Goal: Task Accomplishment & Management: Complete application form

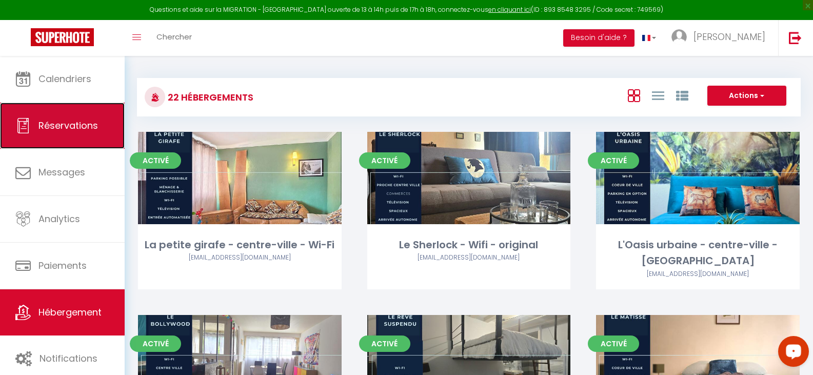
click at [84, 125] on span "Réservations" at bounding box center [68, 125] width 60 height 13
select select "not_cancelled"
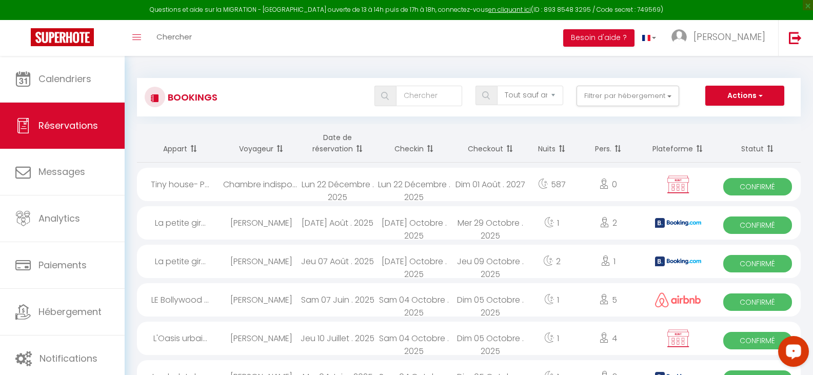
click at [431, 147] on span at bounding box center [429, 149] width 10 height 21
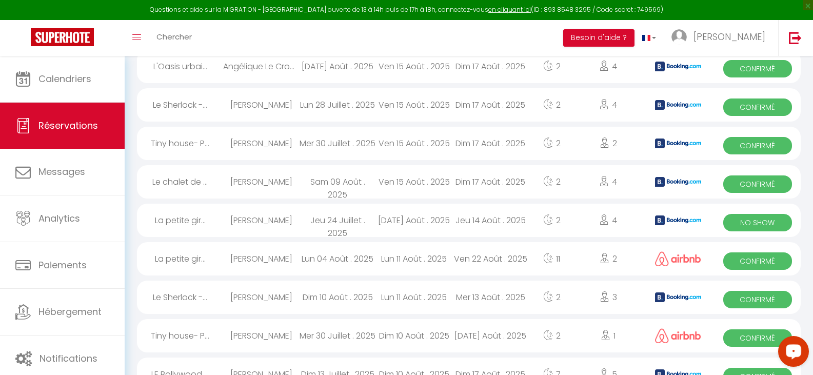
scroll to position [1353, 0]
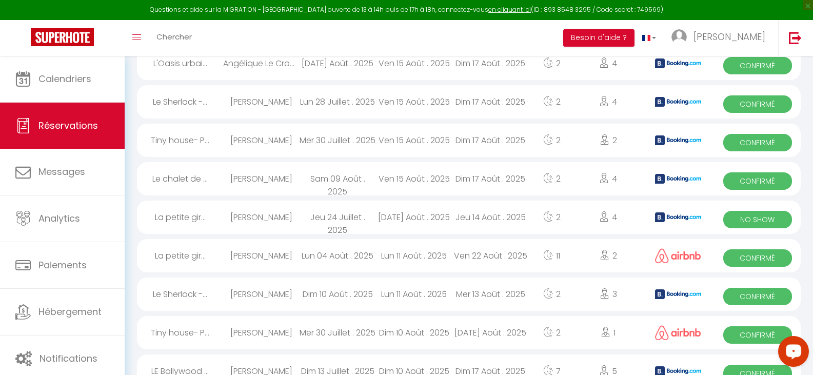
click at [476, 216] on div "Jeu 14 Août . 2025" at bounding box center [491, 217] width 76 height 33
select select "OK"
select select "KO"
select select "0"
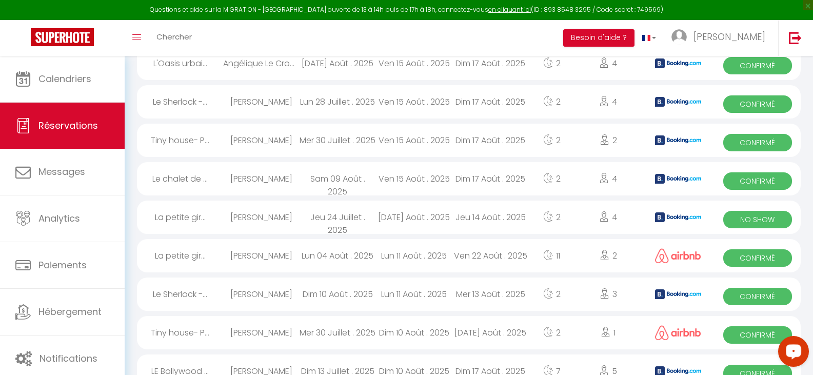
select select "1"
select select
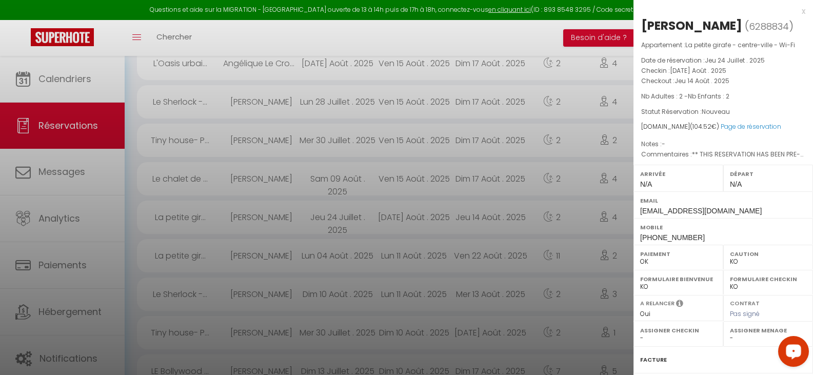
click at [476, 220] on div at bounding box center [406, 187] width 813 height 375
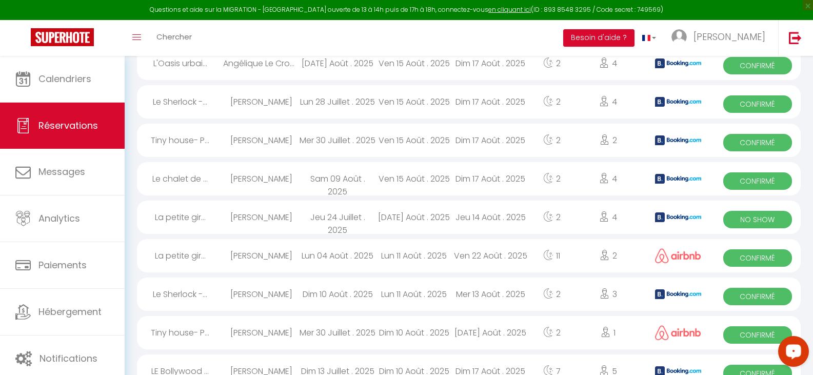
click at [330, 214] on div "Jeu 24 Juillet . 2025" at bounding box center [338, 217] width 76 height 33
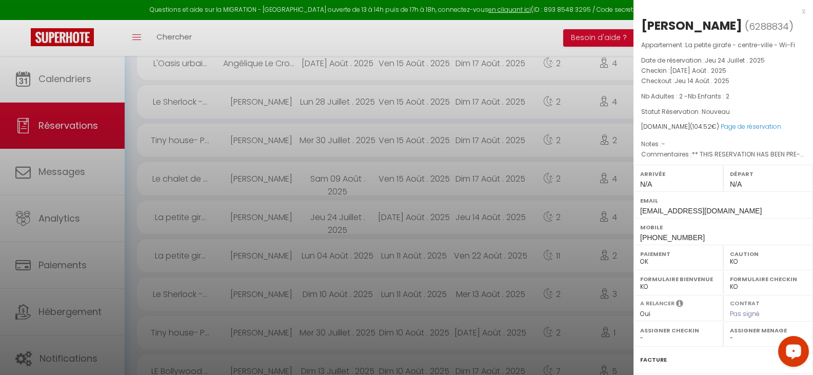
click at [672, 182] on div "Arrivée N/A" at bounding box center [679, 178] width 90 height 27
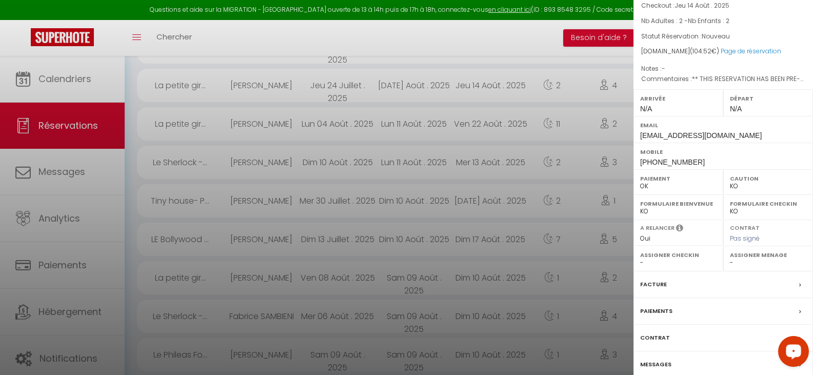
scroll to position [79, 0]
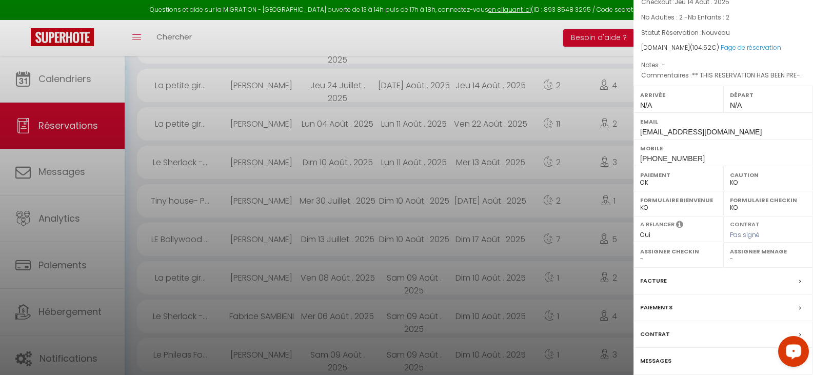
click at [658, 280] on label "Facture" at bounding box center [653, 281] width 27 height 11
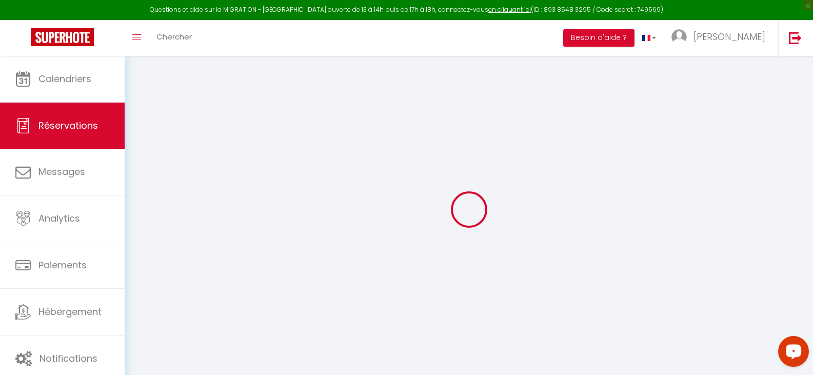
select select "service charge"
select select "taxes"
select select
checkbox input "false"
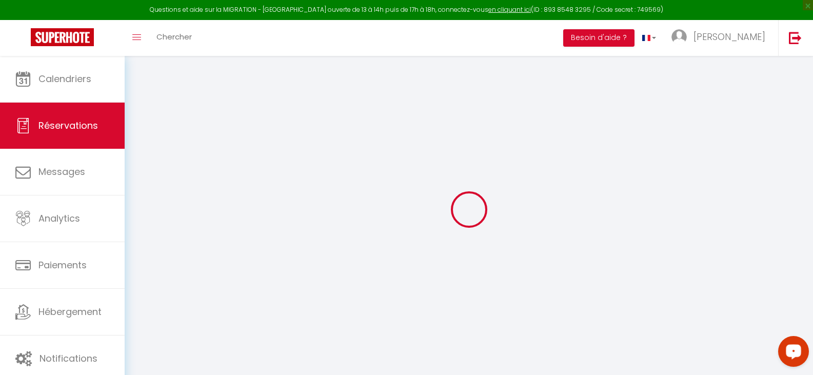
type textarea "** THIS RESERVATION HAS BEEN PRE-PAID ** BOOKING NOTE : Payment charge is EUR 1…"
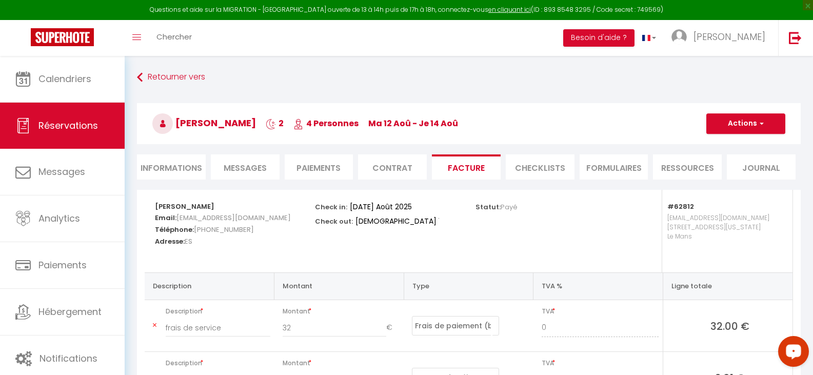
click at [169, 165] on li "Informations" at bounding box center [171, 166] width 69 height 25
select select
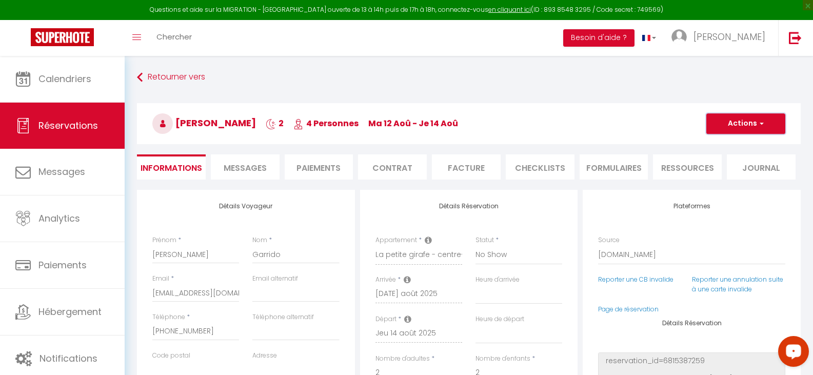
click at [714, 121] on button "Actions" at bounding box center [746, 123] width 79 height 21
click at [512, 256] on select "Confirmé Non Confirmé [PERSON_NAME] par le voyageur No Show Request" at bounding box center [519, 255] width 87 height 20
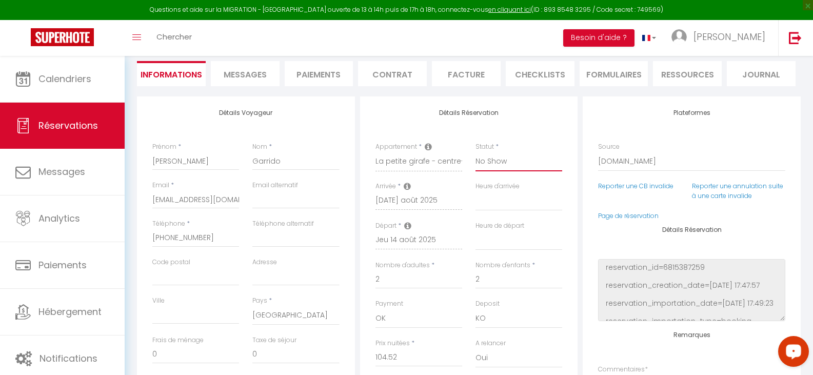
scroll to position [80, 0]
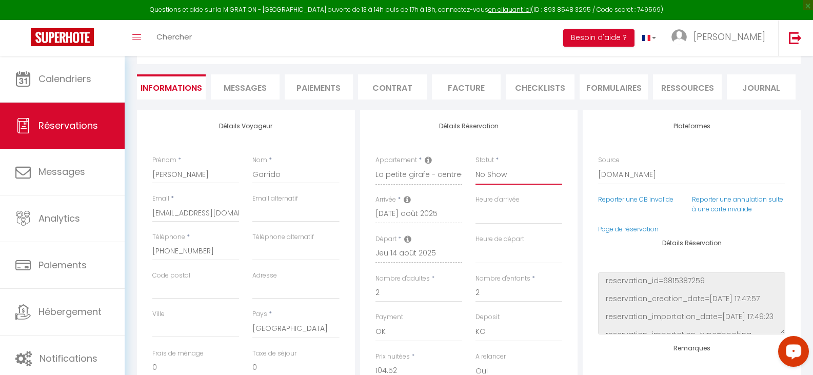
click at [501, 178] on select "Confirmé Non Confirmé [PERSON_NAME] par le voyageur No Show Request" at bounding box center [519, 175] width 87 height 20
select select "2"
click at [476, 165] on select "Confirmé Non Confirmé [PERSON_NAME] par le voyageur No Show Request" at bounding box center [519, 175] width 87 height 20
select select
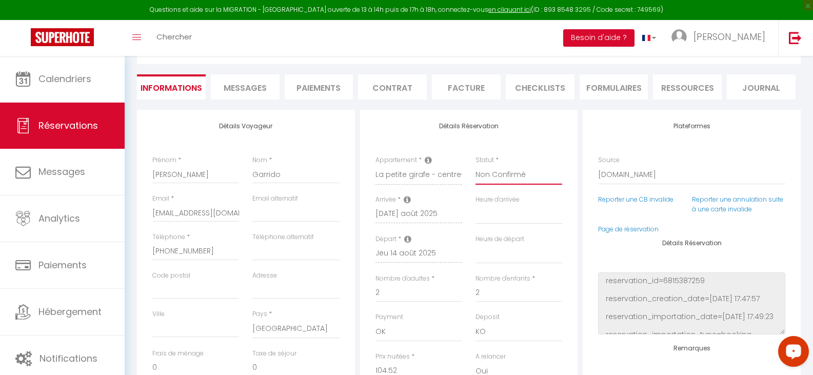
checkbox input "false"
click at [521, 169] on select "Confirmé Non Confirmé [PERSON_NAME] par le voyageur No Show Request" at bounding box center [519, 175] width 87 height 20
select select "3"
click at [476, 165] on select "Confirmé Non Confirmé [PERSON_NAME] par le voyageur No Show Request" at bounding box center [519, 175] width 87 height 20
select select
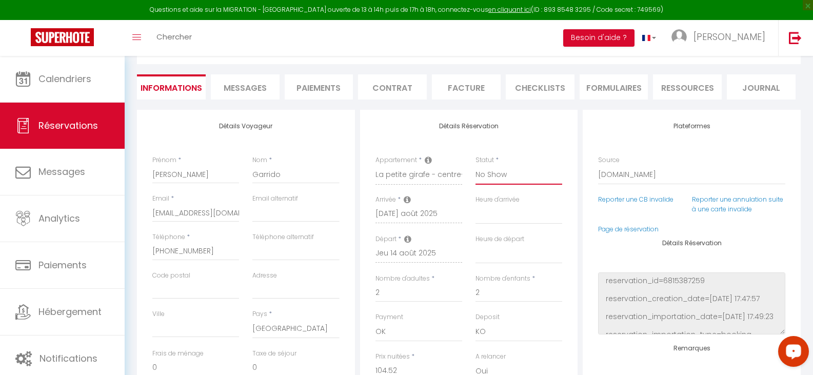
select select
checkbox input "false"
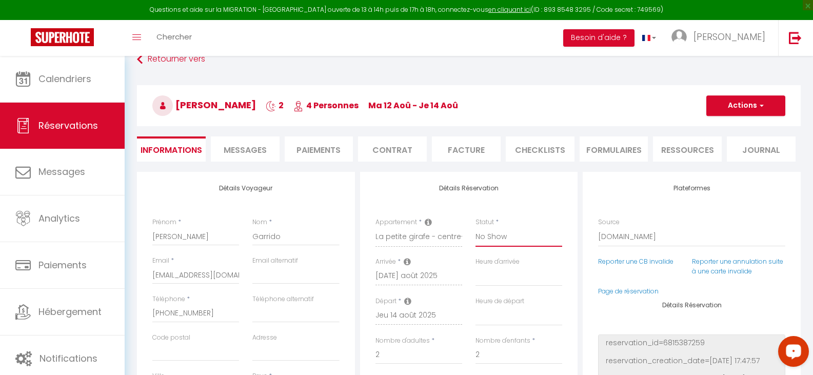
scroll to position [11, 0]
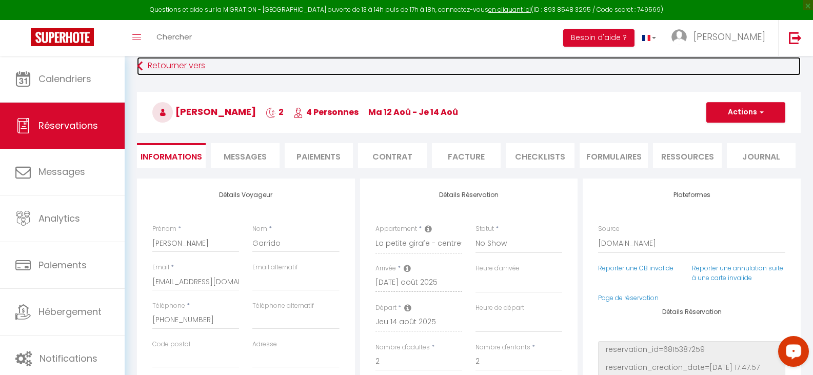
click at [164, 62] on link "Retourner vers" at bounding box center [469, 66] width 664 height 18
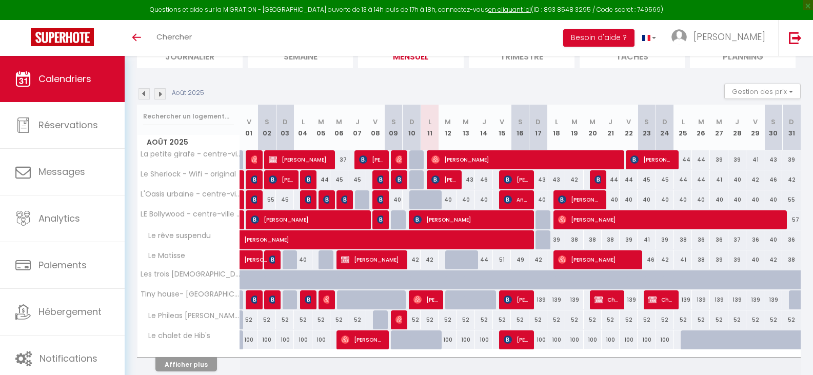
scroll to position [127, 0]
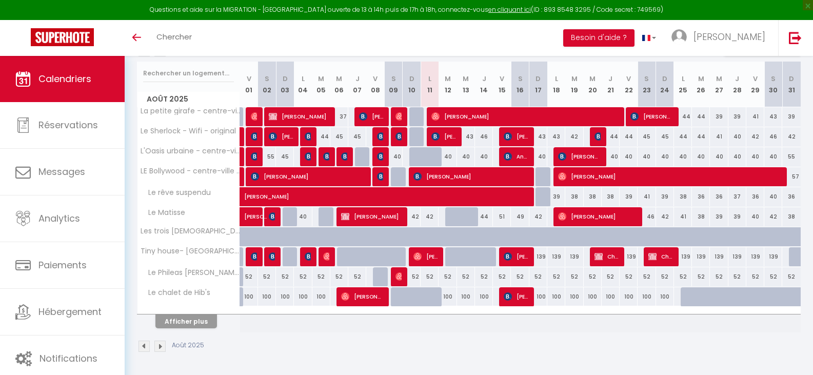
drag, startPoint x: 821, startPoint y: 64, endPoint x: 821, endPoint y: 164, distance: 99.6
click at [813, 164] on html "Questions et aide sur la MIGRATION - Salle Zoom ouverte de 13 à 14h puis de 17h…" at bounding box center [406, 60] width 813 height 375
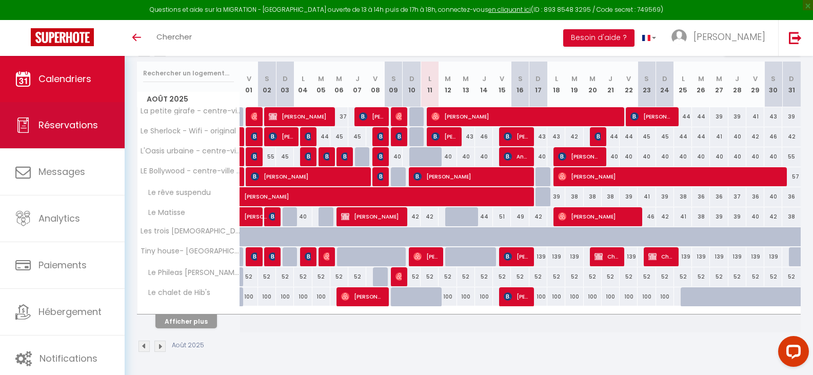
click at [87, 127] on span "Réservations" at bounding box center [68, 125] width 60 height 13
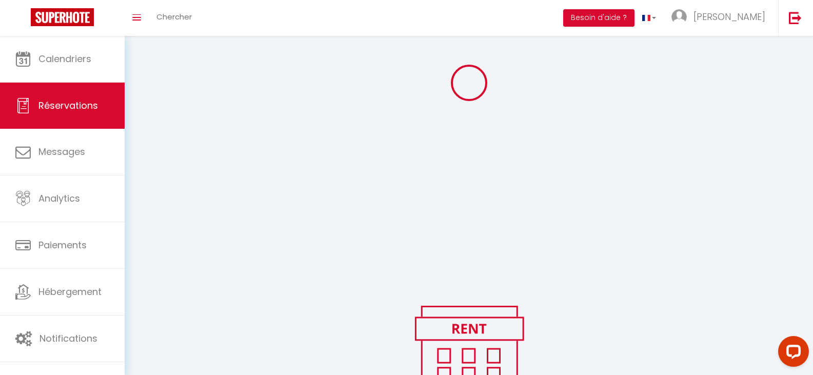
scroll to position [127, 0]
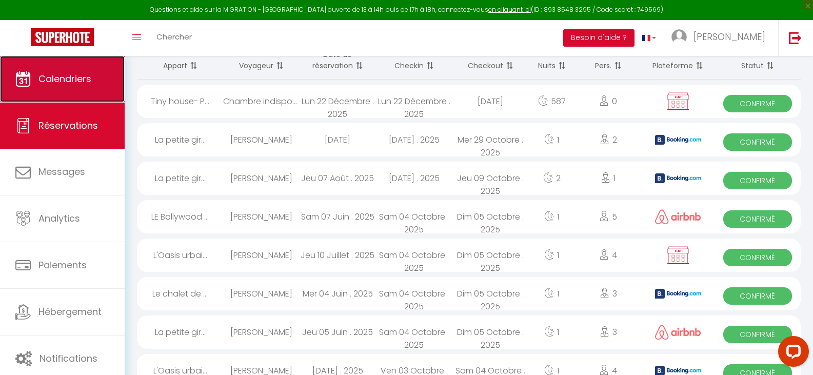
click at [70, 79] on span "Calendriers" at bounding box center [64, 78] width 53 height 13
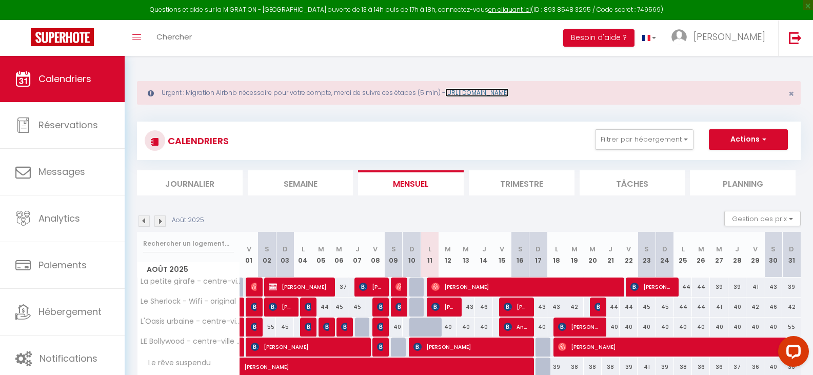
click at [509, 92] on link "https://superhote.com/migration-airbnb" at bounding box center [477, 92] width 64 height 9
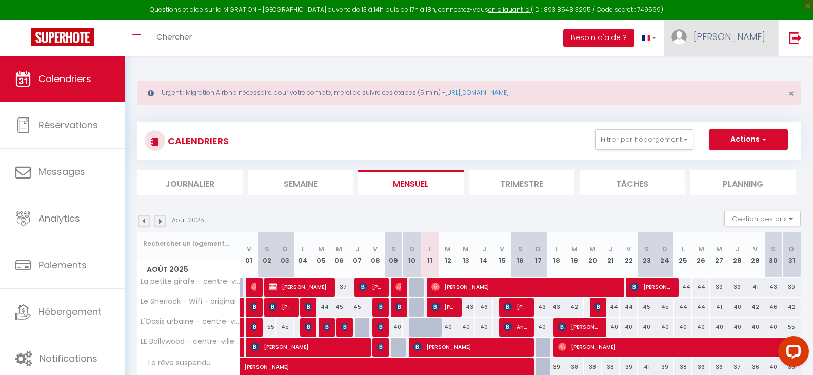
click at [734, 33] on link "[PERSON_NAME]" at bounding box center [721, 38] width 114 height 36
click at [728, 70] on link "Paramètres" at bounding box center [738, 71] width 76 height 17
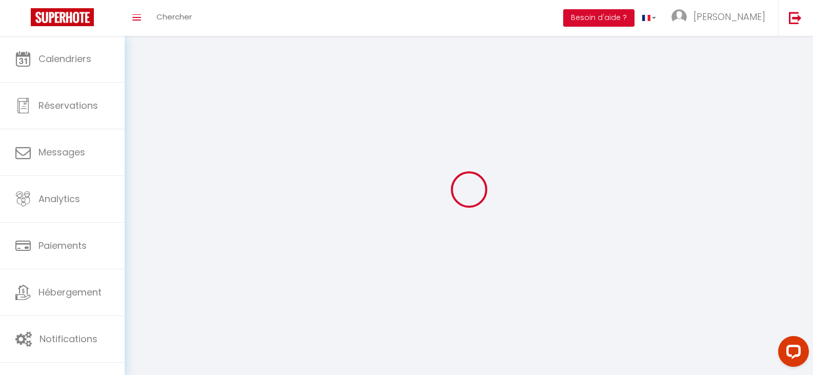
type input "[PERSON_NAME]"
type input "LEVEQUE"
type input "0686149172"
type input "2, place de l'Eglise"
type input "72700"
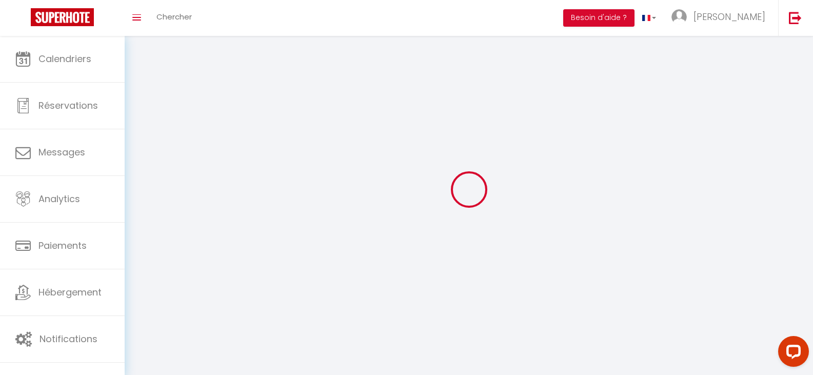
type input "Etival-lès-le-Mans"
type input "4pNM4nyOFxOZjILqCHgHMPI9C"
type input "Xyn5sUOEIw8vPifhTwhoRz2oH"
select select "75"
select select "28"
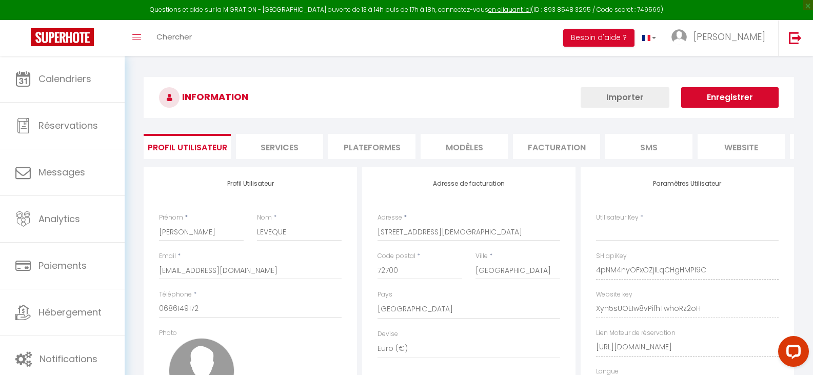
select select "fr"
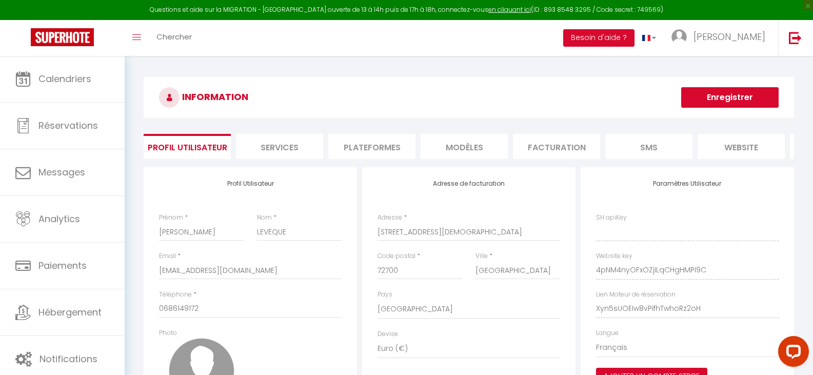
type input "4pNM4nyOFxOZjILqCHgHMPI9C"
type input "Xyn5sUOEIw8vPifhTwhoRz2oH"
type input "https://app.superhote.com/#/get-available-rentals/Xyn5sUOEIw8vPifhTwhoRz2oH"
click at [387, 143] on li "Plateformes" at bounding box center [371, 146] width 87 height 25
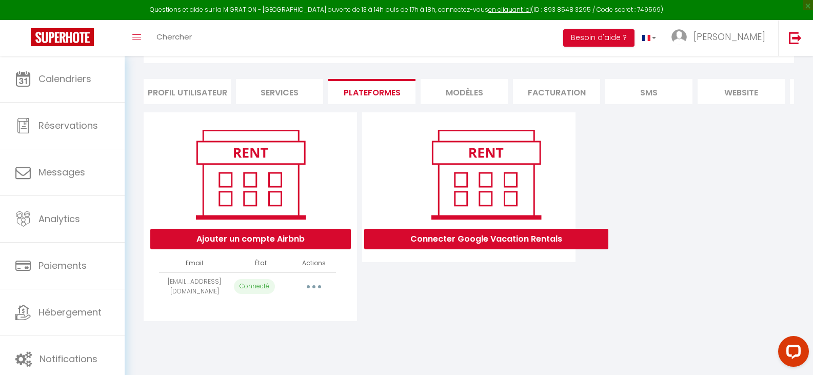
scroll to position [56, 0]
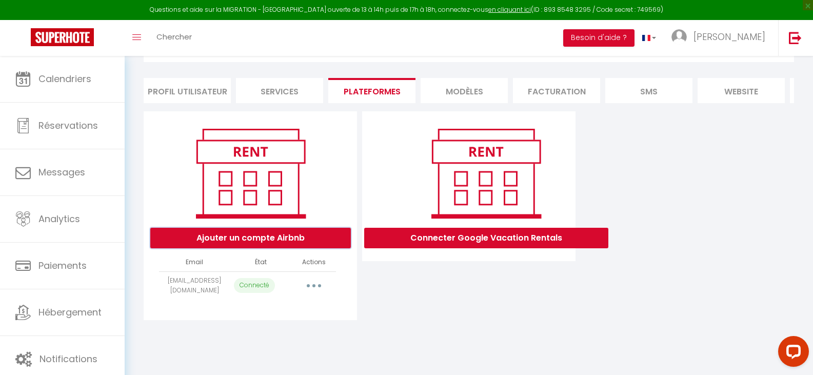
click at [250, 242] on button "Ajouter un compte Airbnb" at bounding box center [250, 238] width 201 height 21
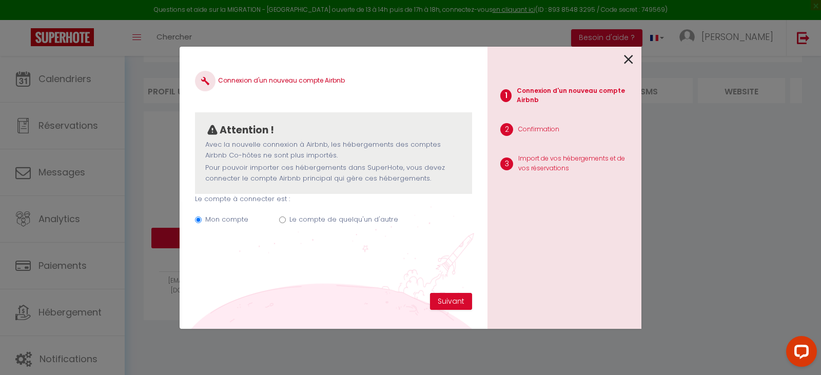
click at [281, 220] on input "Le compte de quelqu'un d'autre" at bounding box center [282, 220] width 7 height 7
radio input "true"
radio input "false"
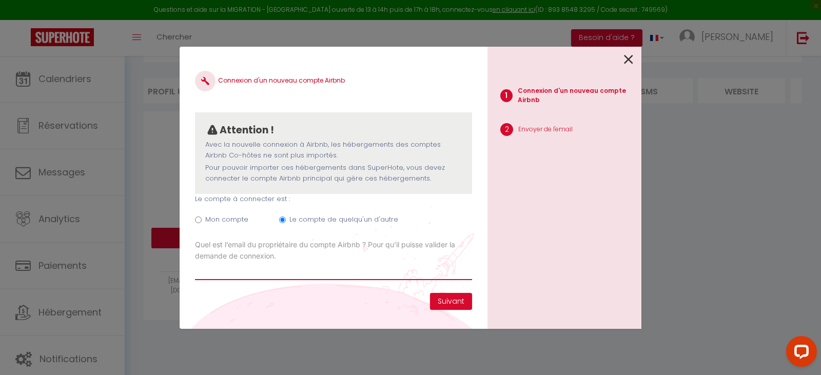
click at [361, 269] on input "Email connexion Airbnb" at bounding box center [333, 271] width 277 height 18
paste input "contact@pampalodges.com"
type input "contact@pampalodges.com"
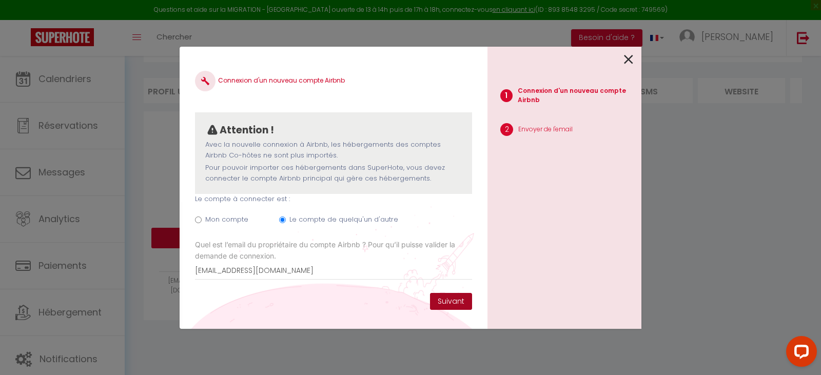
click at [446, 299] on button "Suivant" at bounding box center [451, 301] width 42 height 17
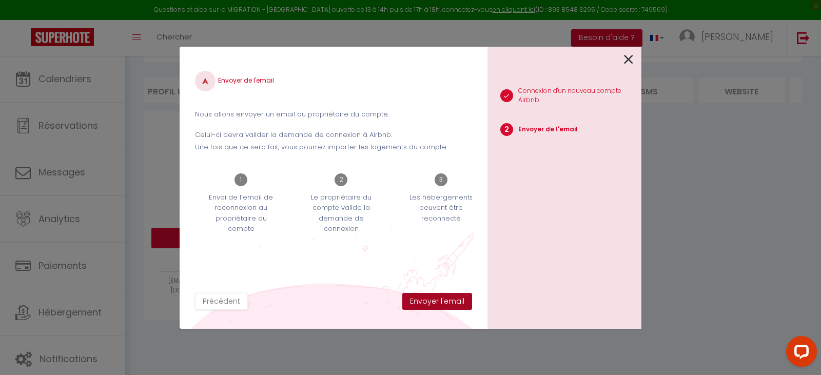
click at [446, 299] on button "Envoyer l'email" at bounding box center [437, 301] width 70 height 17
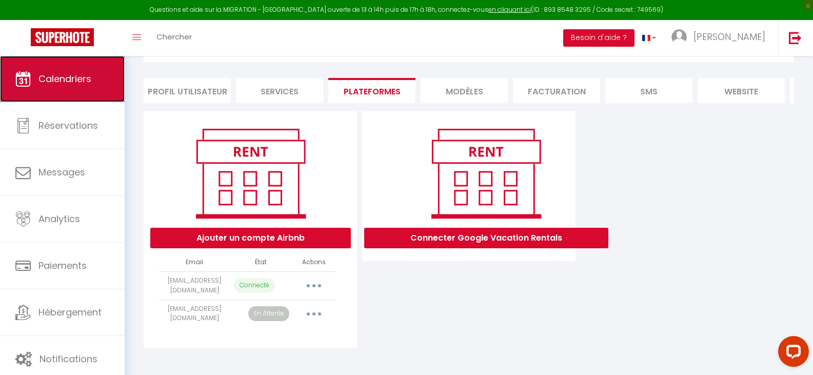
click at [66, 84] on span "Calendriers" at bounding box center [64, 78] width 53 height 13
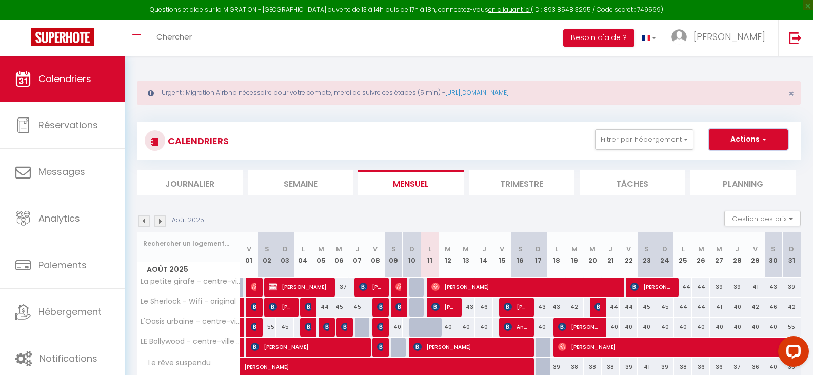
click at [746, 138] on button "Actions" at bounding box center [748, 139] width 79 height 21
click at [733, 162] on link "Nouvelle réservation" at bounding box center [737, 163] width 89 height 15
select select
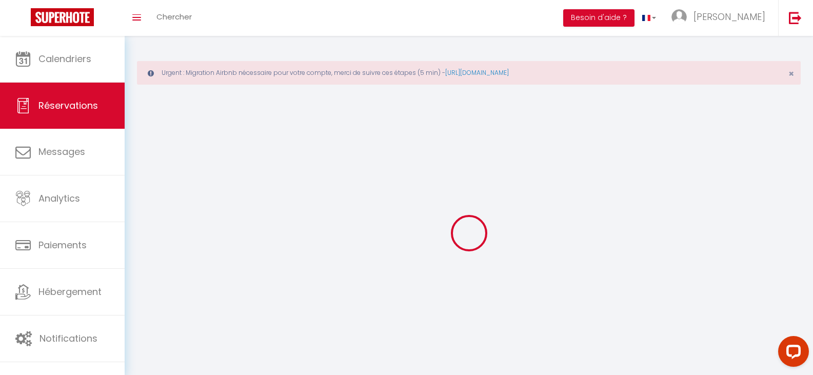
select select
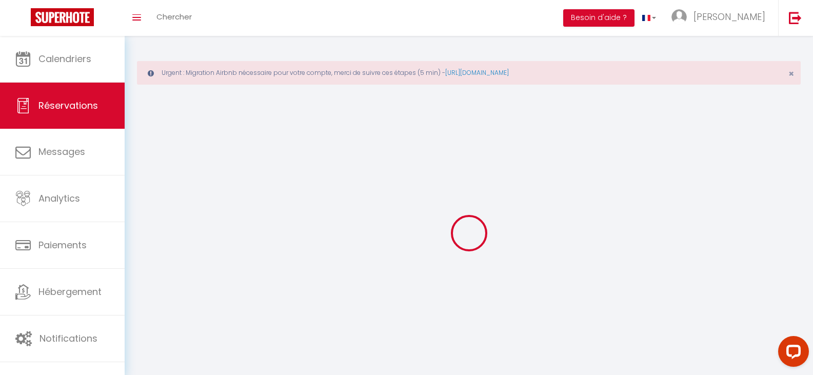
select select
checkbox input "false"
select select
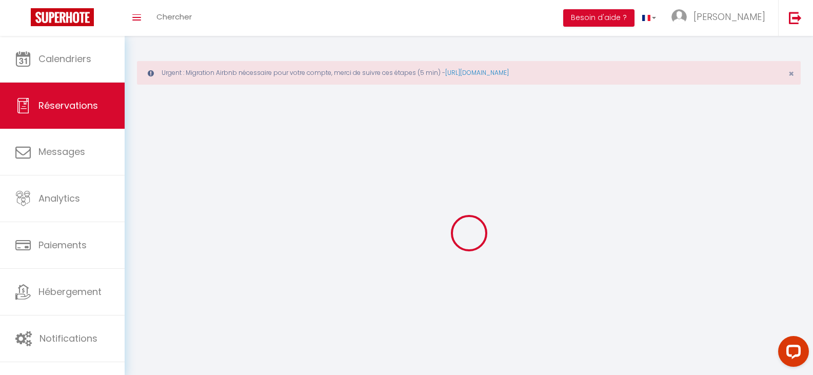
select select
checkbox input "false"
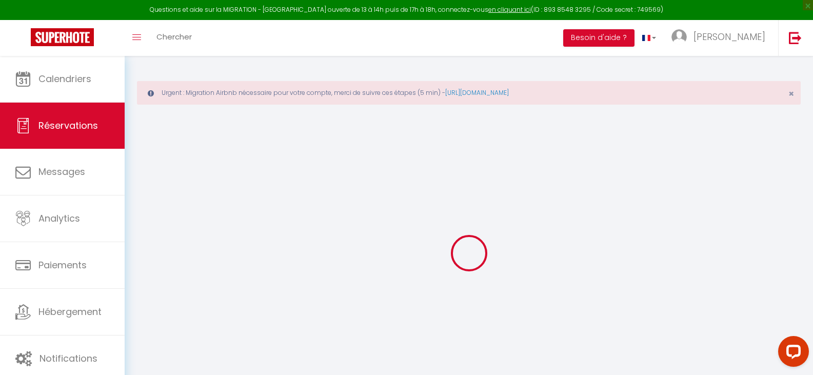
select select
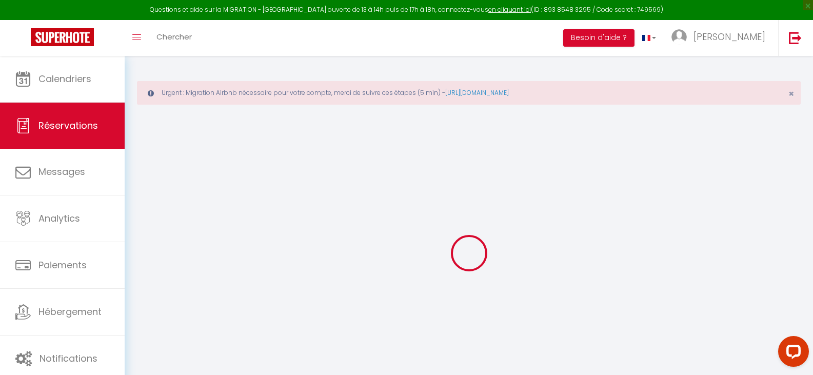
select select
checkbox input "false"
select select
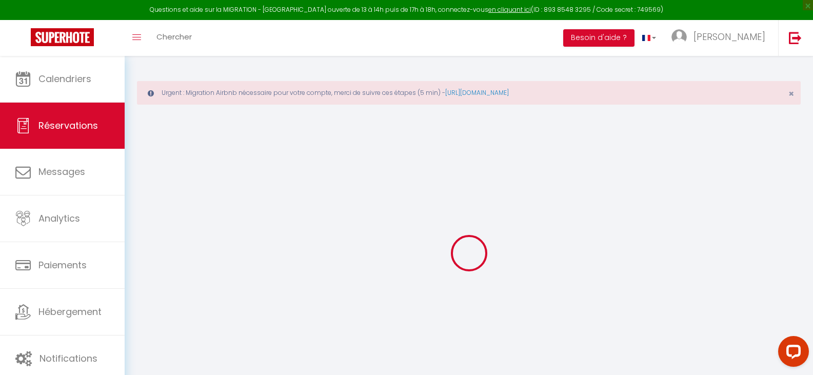
select select
checkbox input "false"
select select
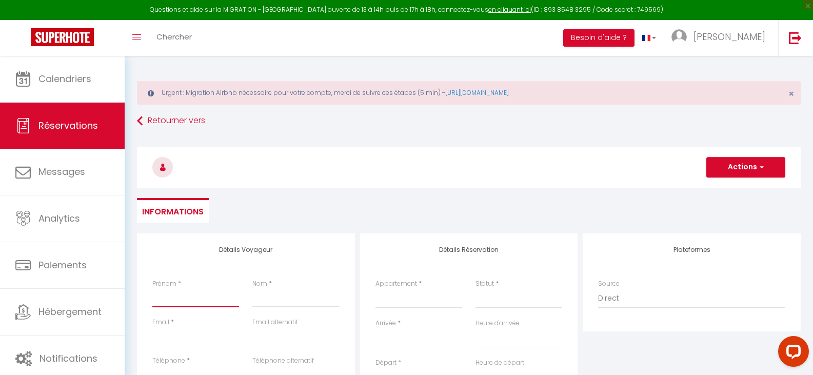
click at [211, 294] on input "Prénom" at bounding box center [195, 298] width 87 height 18
type input "Va"
select select
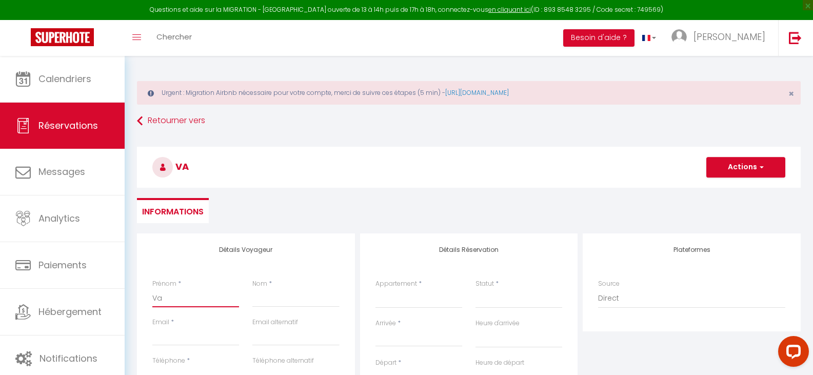
select select
checkbox input "false"
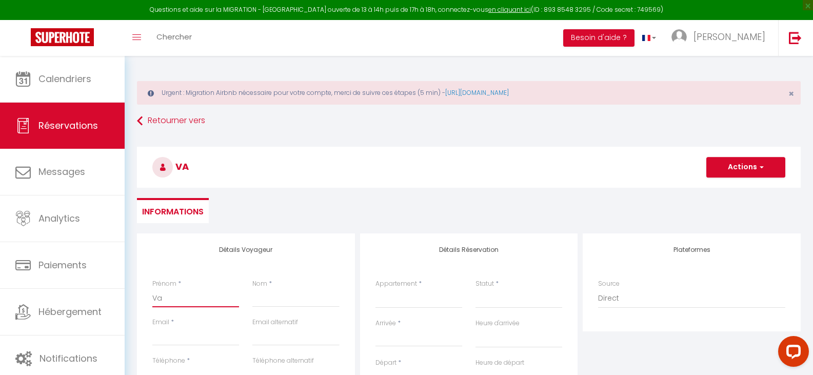
type input "Van"
select select
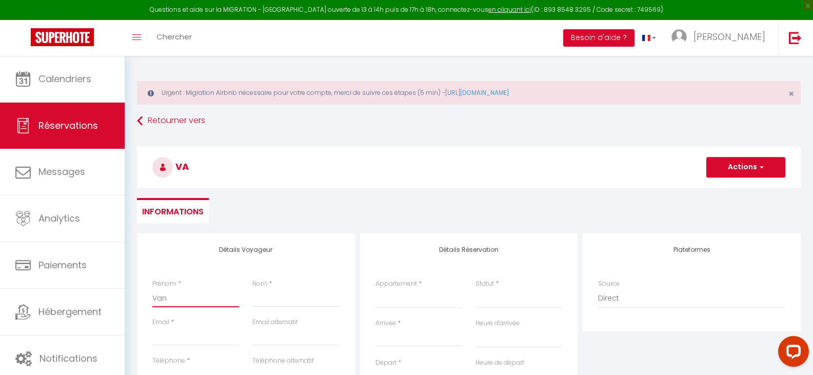
select select
checkbox input "false"
type input "Vane"
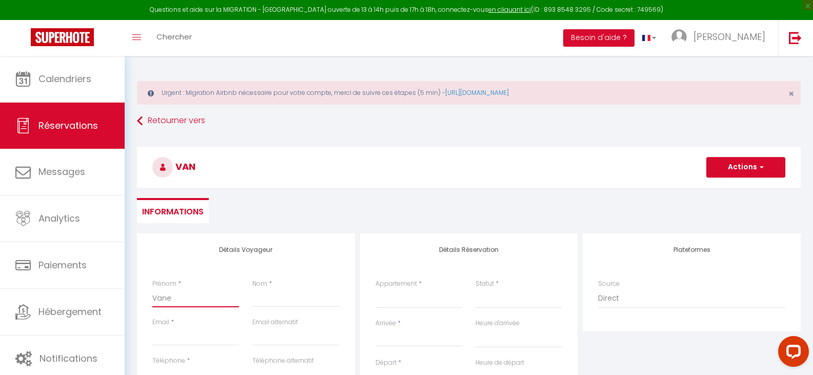
select select
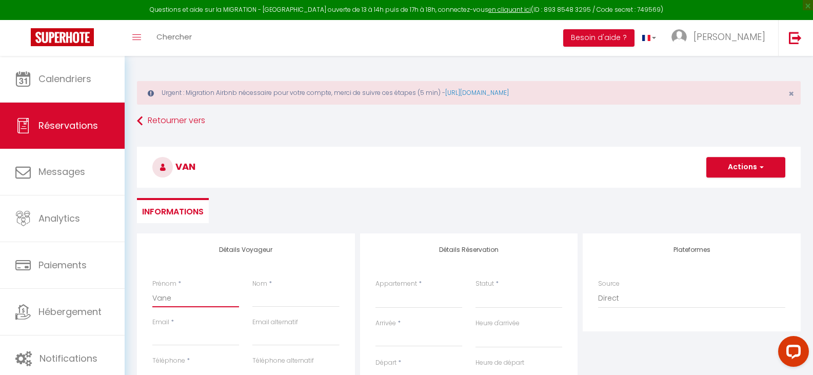
select select
checkbox input "false"
type input "Vanes"
select select
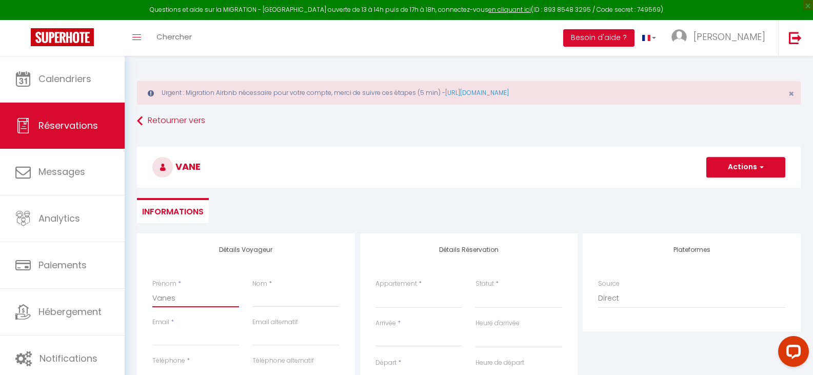
select select
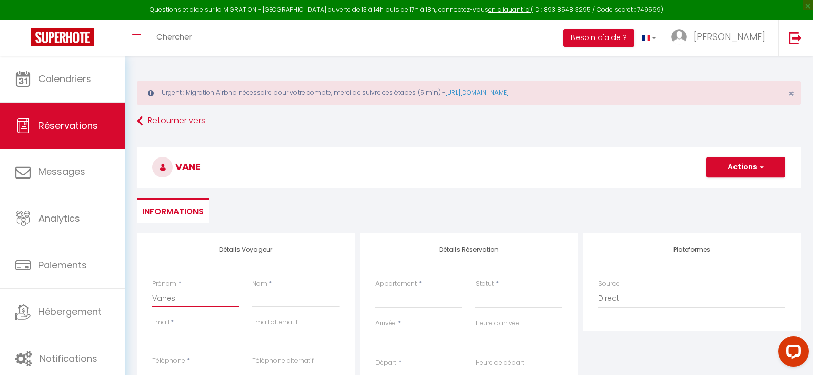
select select
checkbox input "false"
type input "Vaness"
select select
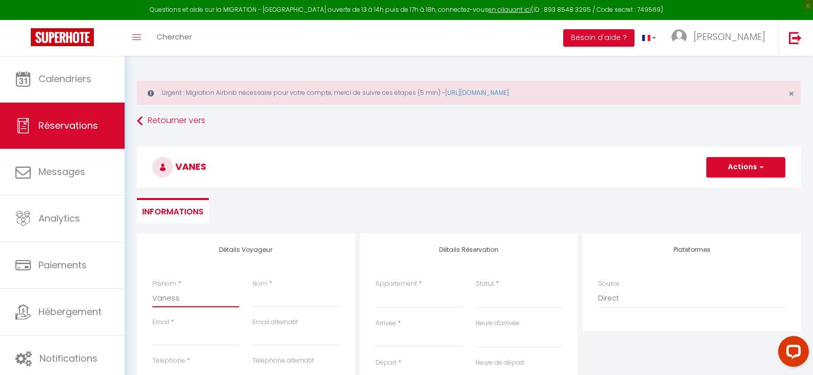
select select
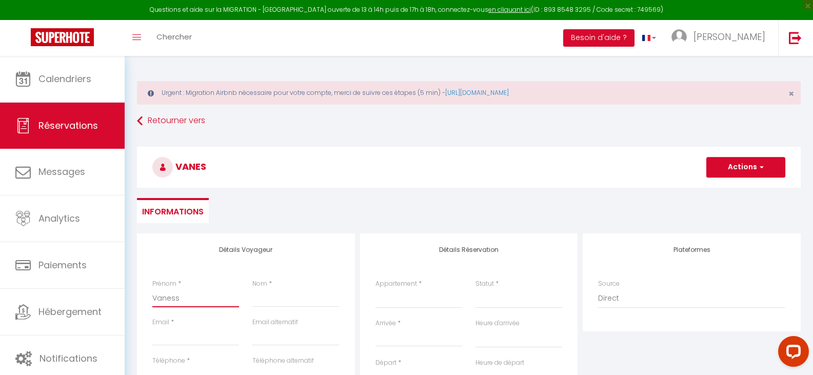
checkbox input "false"
type input "[PERSON_NAME]"
select select
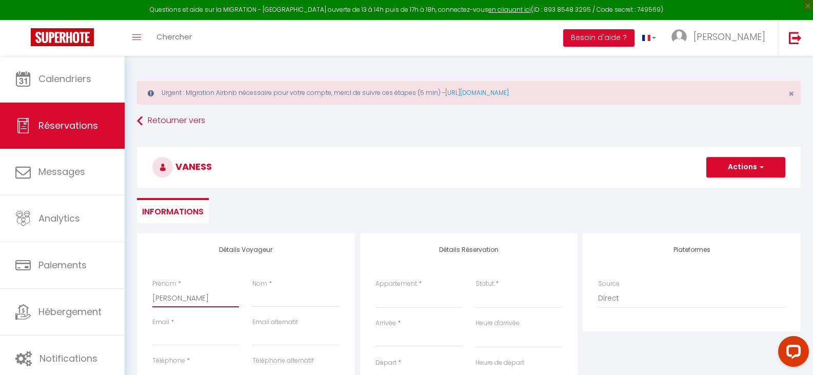
select select
checkbox input "false"
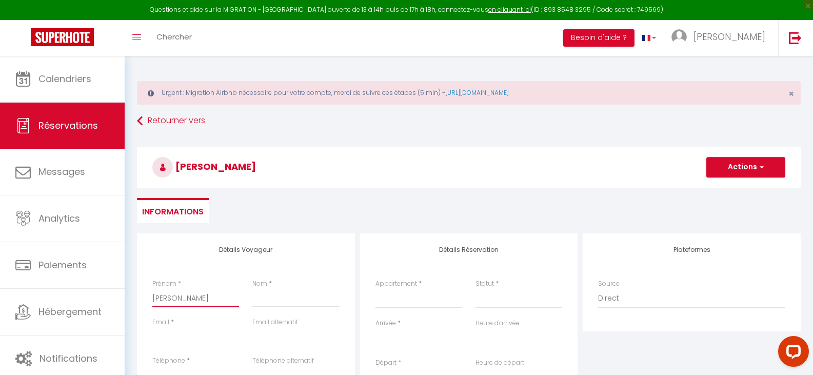
type input "[PERSON_NAME]"
click at [320, 292] on input "Nom" at bounding box center [296, 298] width 87 height 18
type input "G"
select select
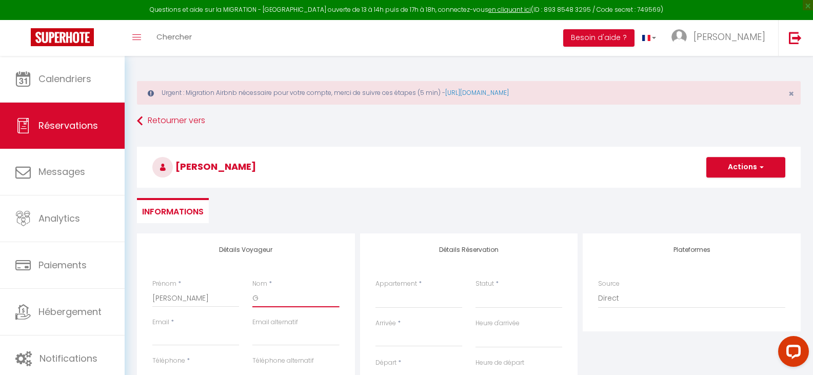
select select
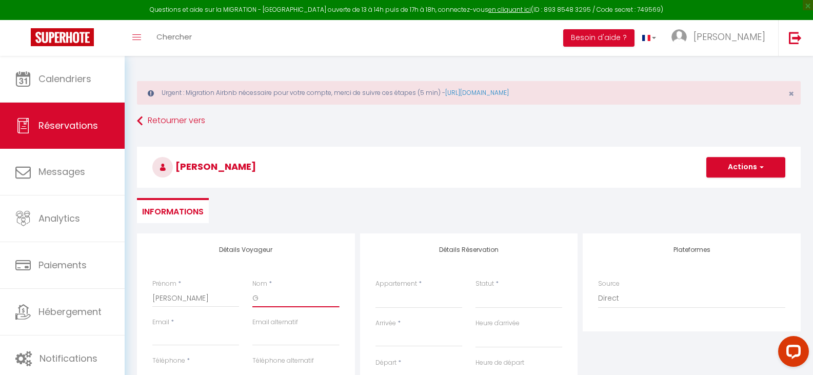
checkbox input "false"
type input "GA"
select select
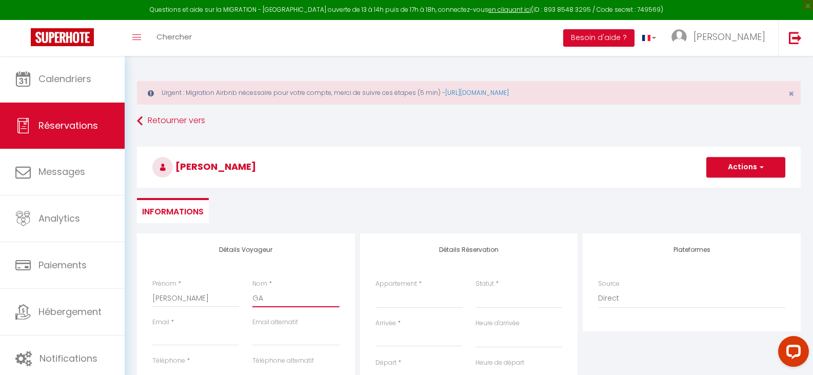
select select
checkbox input "false"
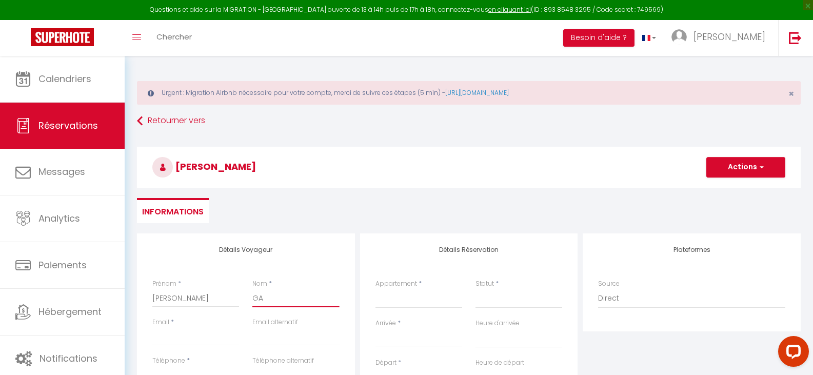
type input "GAR"
select select
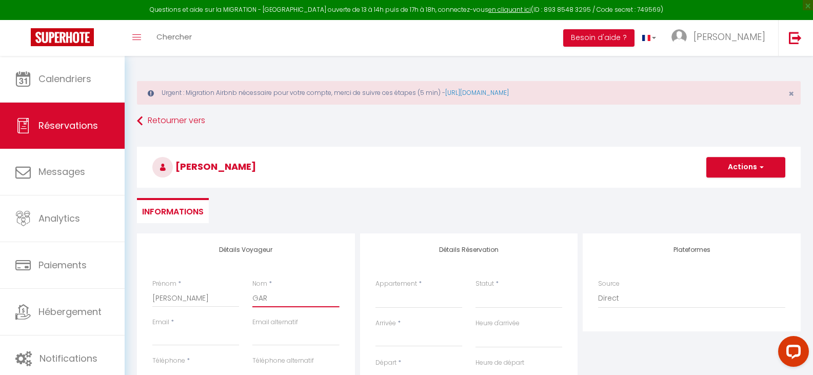
select select
checkbox input "false"
type input "GARR"
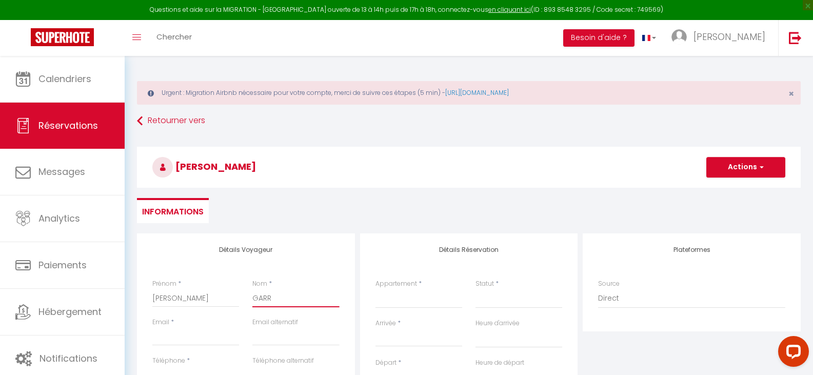
select select
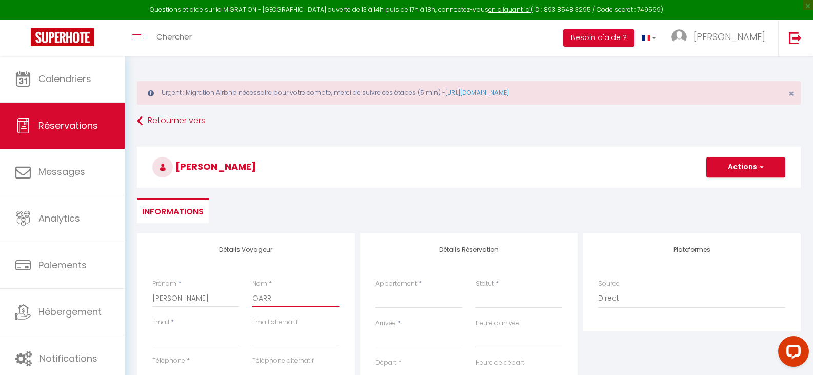
select select
checkbox input "false"
type input "GARRI"
select select
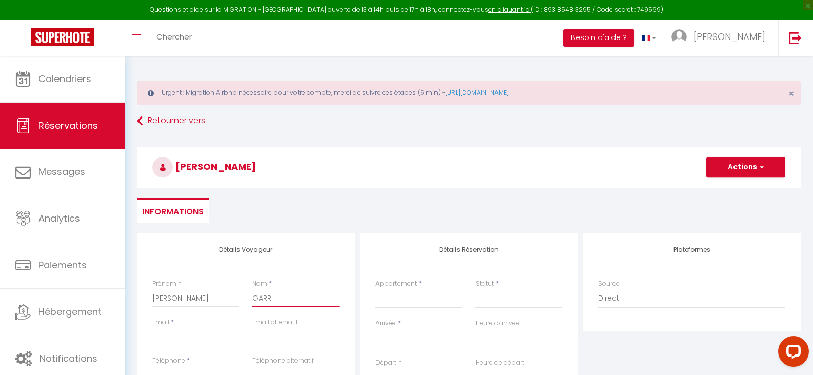
select select
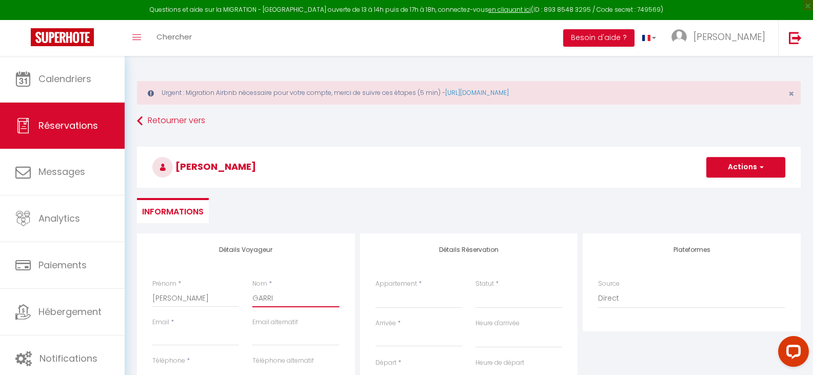
select select
checkbox input "false"
type input "GARRID"
select select
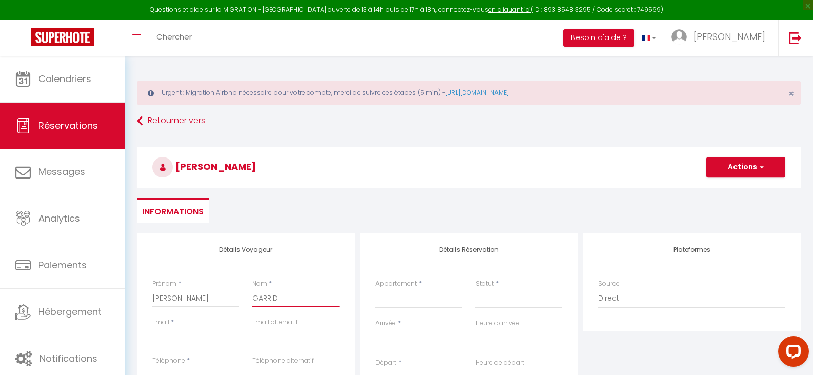
select select
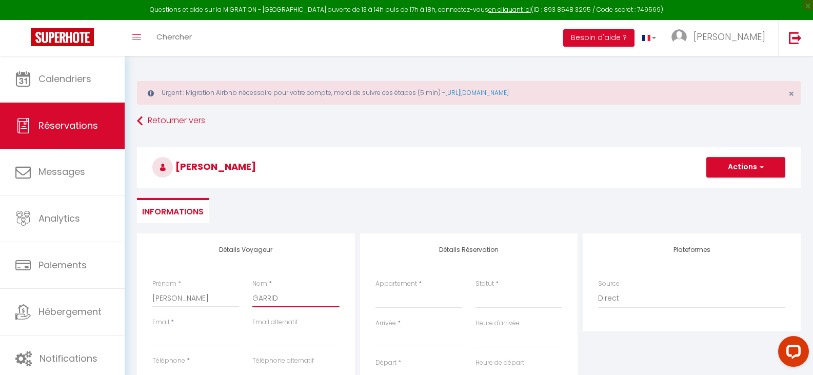
checkbox input "false"
type input "GARRIDO"
select select
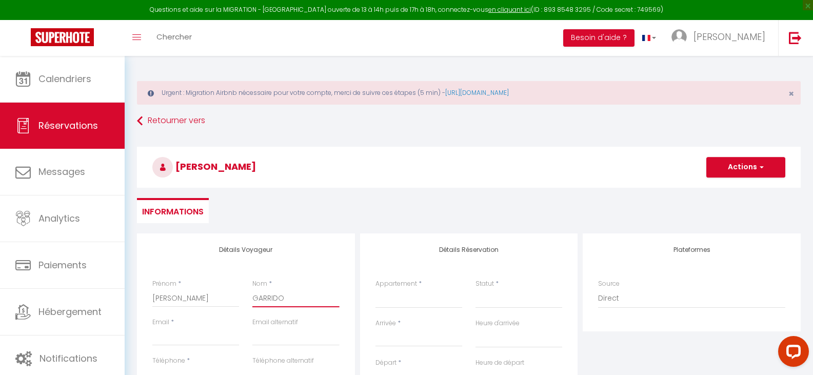
select select
checkbox input "false"
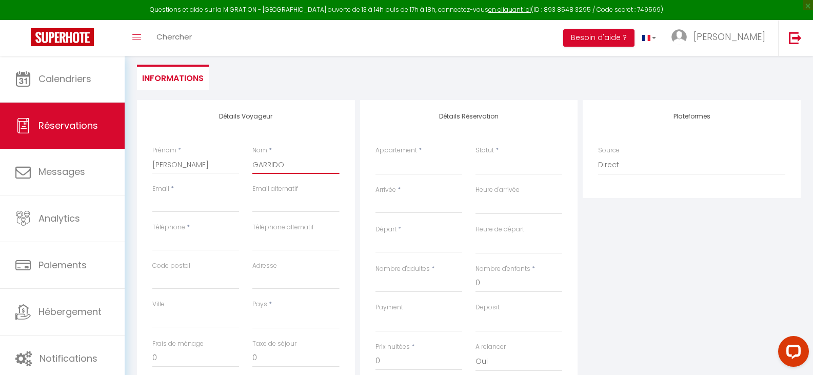
scroll to position [149, 0]
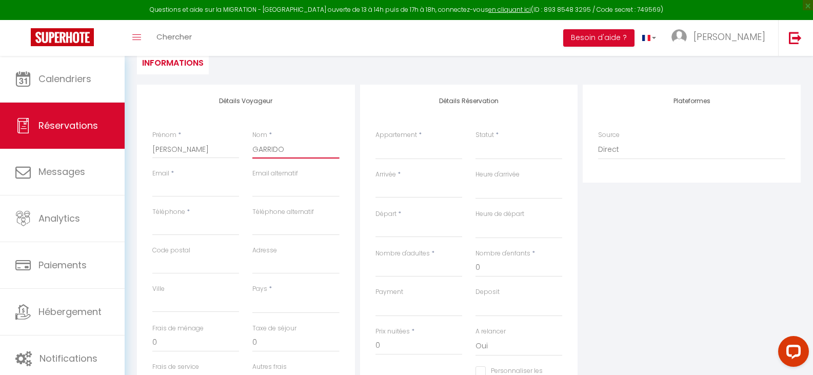
type input "GARRIDO"
click at [188, 183] on input "Email client" at bounding box center [195, 188] width 87 height 18
click at [176, 191] on input "Email client" at bounding box center [195, 188] width 87 height 18
click at [172, 199] on div "Email *" at bounding box center [196, 188] width 100 height 38
click at [169, 190] on input "Email client" at bounding box center [195, 188] width 87 height 18
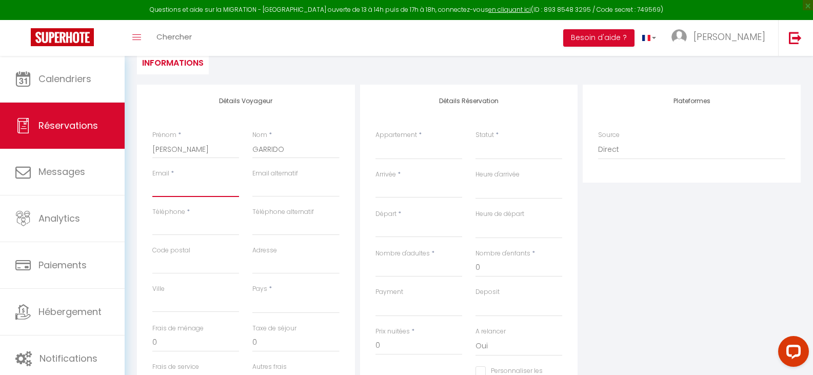
click at [169, 190] on input "Email client" at bounding box center [195, 188] width 87 height 18
paste input "[EMAIL_ADDRESS][DOMAIN_NAME]"
type input "[EMAIL_ADDRESS][DOMAIN_NAME]"
select select
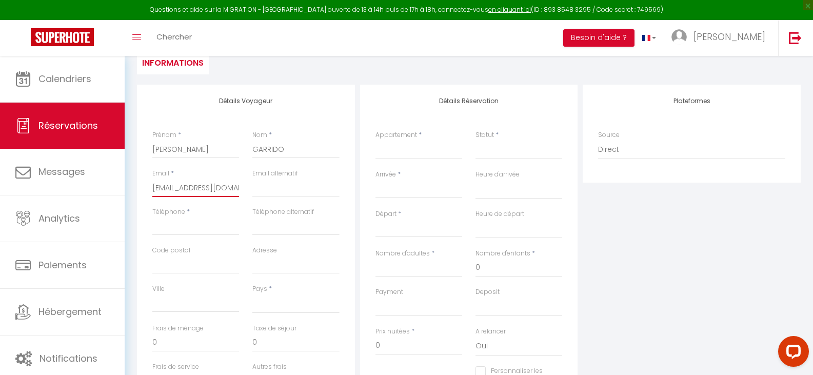
select select
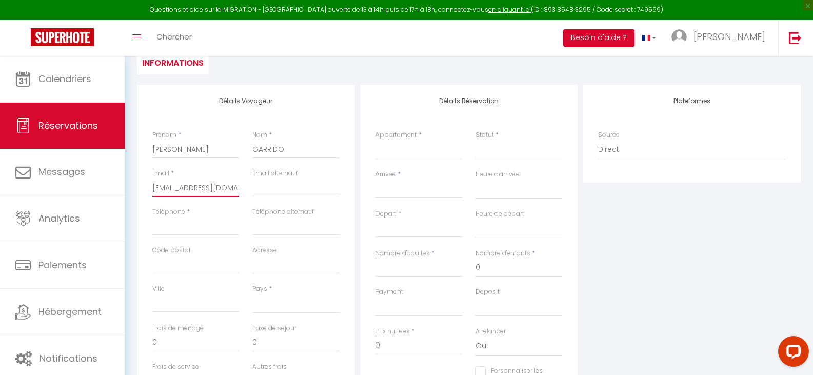
checkbox input "false"
type input "[EMAIL_ADDRESS][DOMAIN_NAME]"
click at [210, 225] on input "Téléphone" at bounding box center [195, 226] width 87 height 18
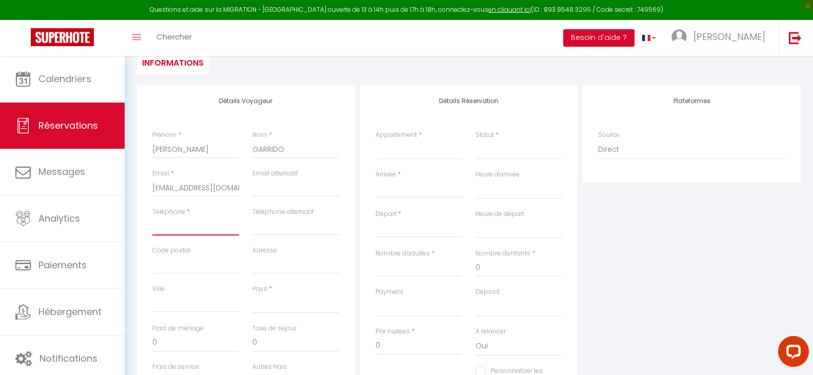
paste input "[PHONE_NUMBER]"
type input "[PHONE_NUMBER]"
select select
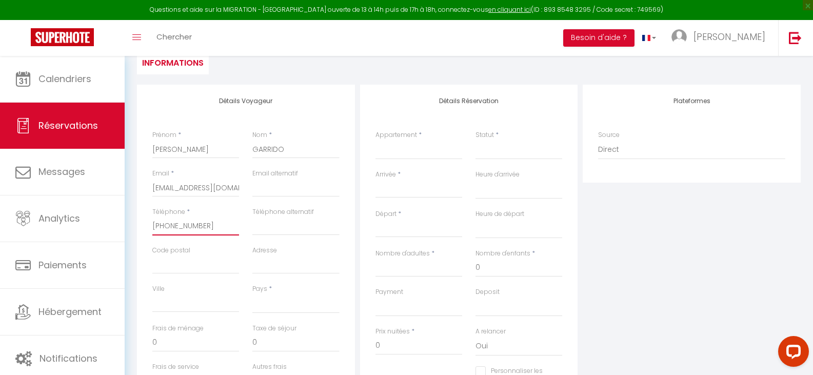
select select
checkbox input "false"
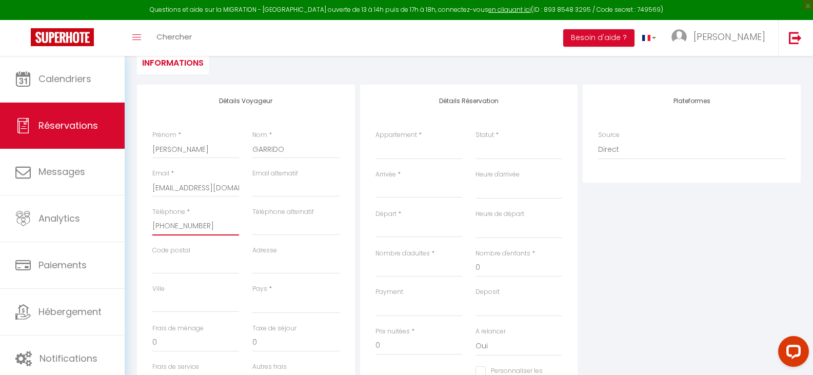
type input "[PHONE_NUMBER]"
click at [398, 148] on select "La petite girafe - centre-ville - Wi-Fi Le Sherlock - Wifi - original L'Oasis u…" at bounding box center [419, 150] width 87 height 20
select select "62815"
click at [376, 140] on select "La petite girafe - centre-ville - Wi-Fi Le Sherlock - Wifi - original L'Oasis u…" at bounding box center [419, 150] width 87 height 20
select select
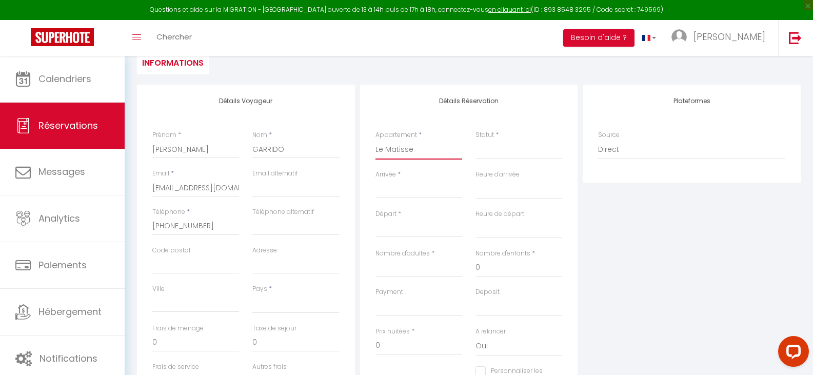
select select
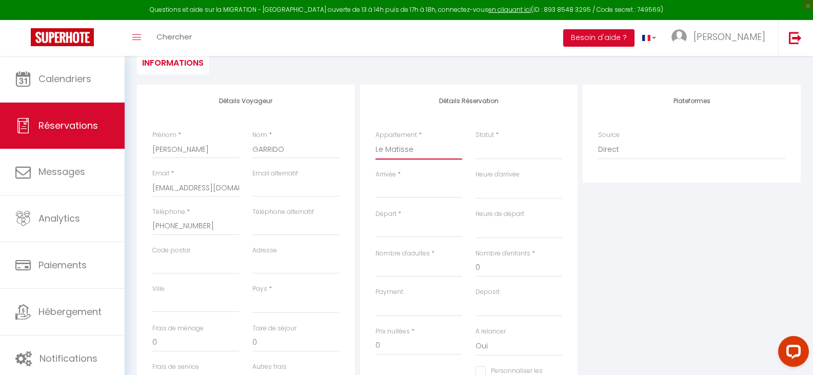
checkbox input "false"
click at [482, 146] on select "Confirmé Non Confirmé [PERSON_NAME] par le voyageur No Show Request" at bounding box center [519, 150] width 87 height 20
select select
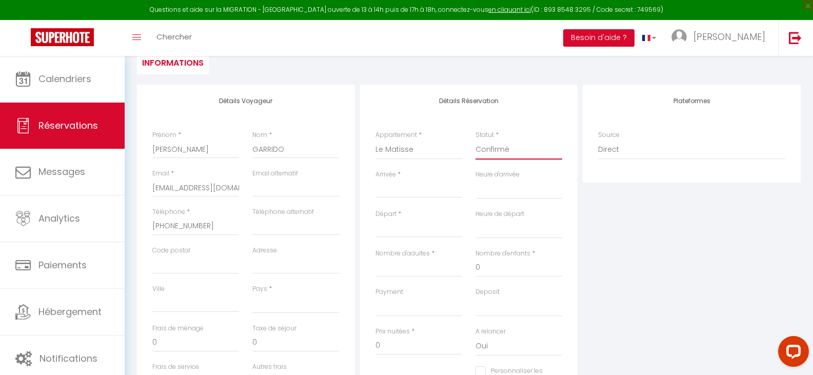
click at [476, 140] on select "Confirmé Non Confirmé [PERSON_NAME] par le voyageur No Show Request" at bounding box center [519, 150] width 87 height 20
click at [421, 189] on input "Arrivée" at bounding box center [419, 189] width 87 height 13
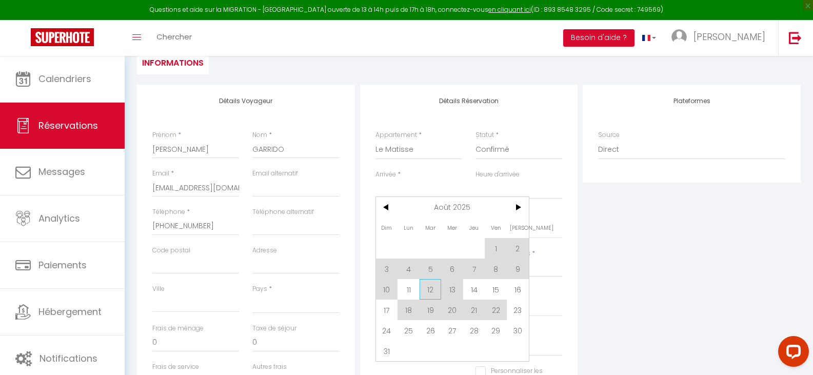
click at [428, 290] on span "12" at bounding box center [431, 289] width 22 height 21
click at [428, 290] on div "Payment OK KO" at bounding box center [419, 301] width 87 height 29
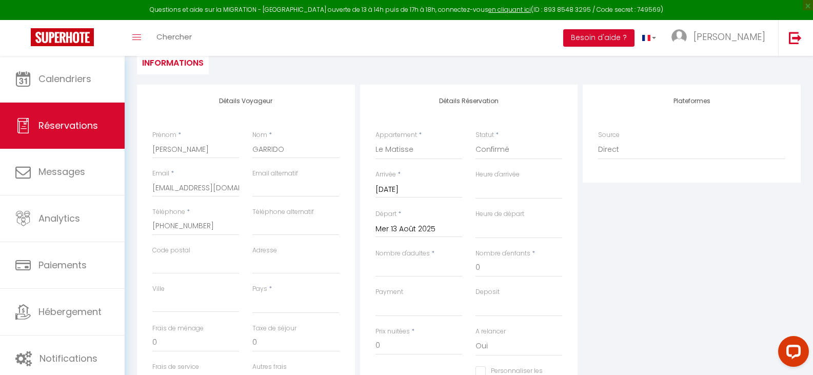
click at [428, 290] on div "Payment OK KO" at bounding box center [419, 301] width 87 height 29
click at [410, 226] on input "Mer 13 Août 2025" at bounding box center [419, 229] width 87 height 13
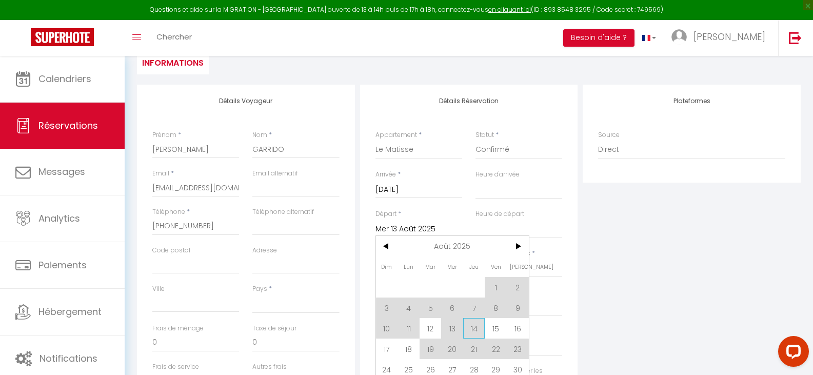
click at [471, 326] on span "14" at bounding box center [474, 328] width 22 height 21
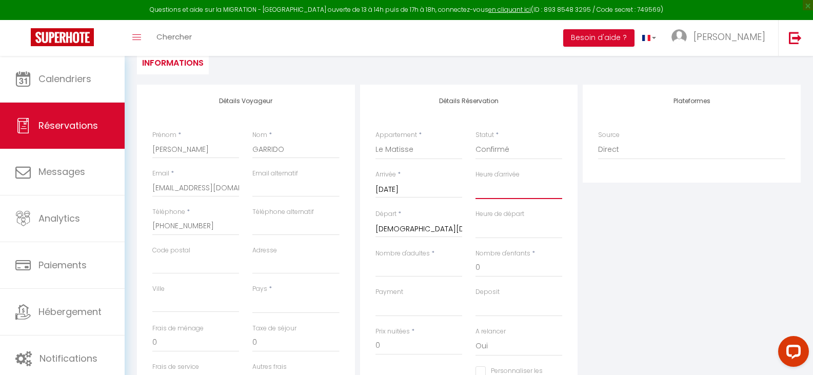
click at [512, 188] on select "00:00 00:30 01:00 01:30 02:00 02:30 03:00 03:30 04:00 04:30 05:00 05:30 06:00 0…" at bounding box center [519, 190] width 87 height 20
click at [476, 180] on select "00:00 00:30 01:00 01:30 02:00 02:30 03:00 03:30 04:00 04:30 05:00 05:30 06:00 0…" at bounding box center [519, 190] width 87 height 20
click at [494, 227] on select "00:00 00:30 01:00 01:30 02:00 02:30 03:00 03:30 04:00 04:30 05:00 05:30 06:00 0…" at bounding box center [519, 229] width 87 height 20
click at [476, 219] on select "00:00 00:30 01:00 01:30 02:00 02:30 03:00 03:30 04:00 04:30 05:00 05:30 06:00 0…" at bounding box center [519, 229] width 87 height 20
click at [269, 309] on select "France Portugal Afghanistan Albania Algeria American Samoa Andorra Angola Angui…" at bounding box center [296, 304] width 87 height 20
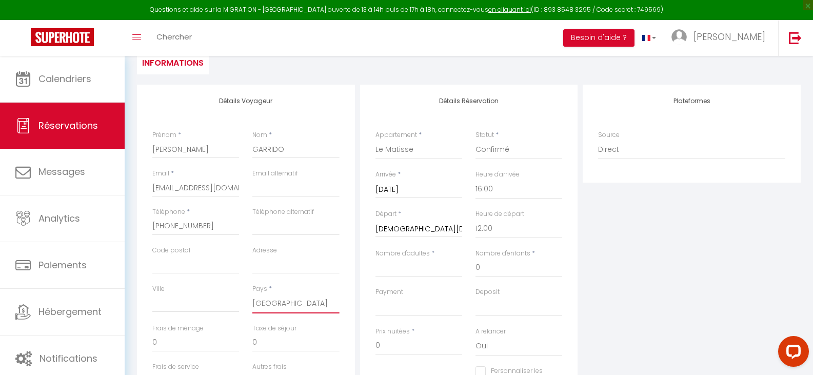
click at [253, 294] on select "France Portugal Afghanistan Albania Algeria American Samoa Andorra Angola Angui…" at bounding box center [296, 304] width 87 height 20
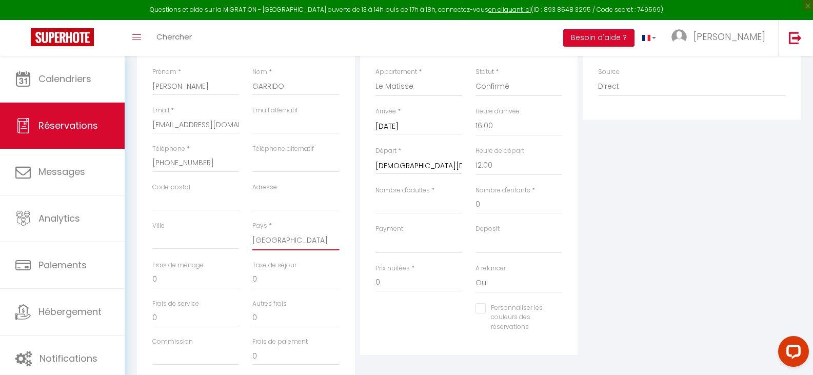
scroll to position [202, 0]
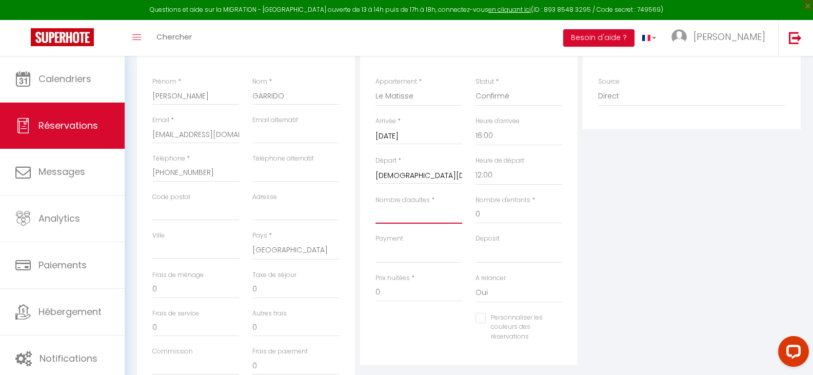
click at [391, 217] on input "Nombre d'adultes" at bounding box center [419, 214] width 87 height 18
click at [489, 217] on input "0" at bounding box center [519, 214] width 87 height 18
click at [385, 257] on select "OK KO" at bounding box center [419, 254] width 87 height 20
click at [376, 244] on select "OK KO" at bounding box center [419, 254] width 87 height 20
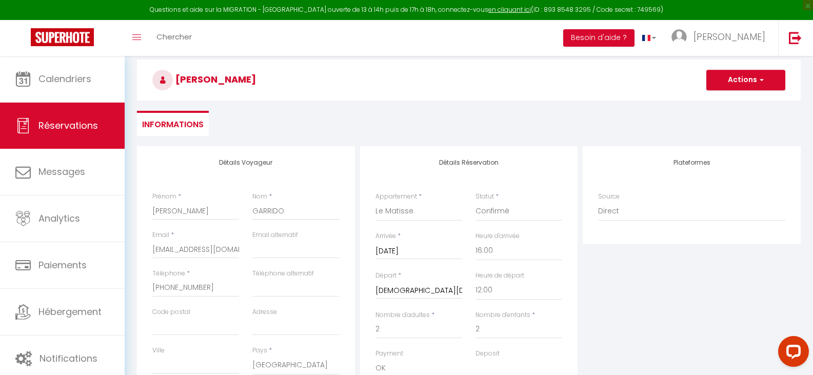
scroll to position [86, 0]
click at [727, 79] on button "Actions" at bounding box center [746, 81] width 79 height 21
click at [726, 100] on link "Enregistrer" at bounding box center [735, 103] width 81 height 13
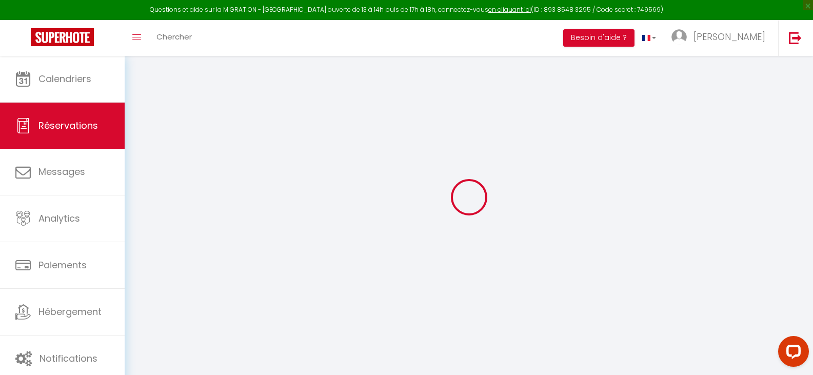
scroll to position [56, 0]
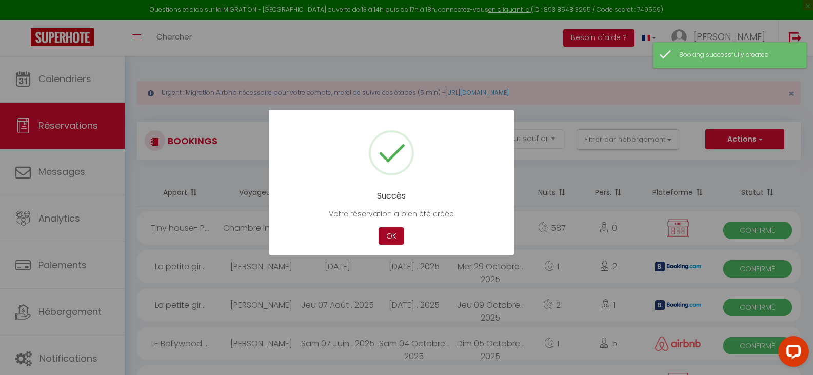
click at [391, 236] on button "OK" at bounding box center [392, 236] width 26 height 18
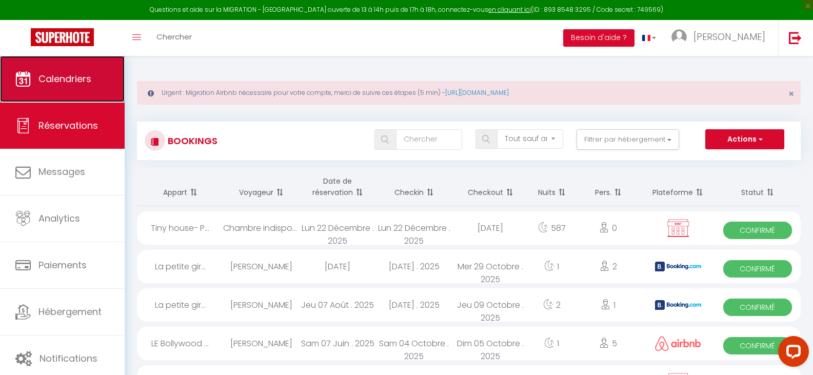
click at [68, 75] on span "Calendriers" at bounding box center [64, 78] width 53 height 13
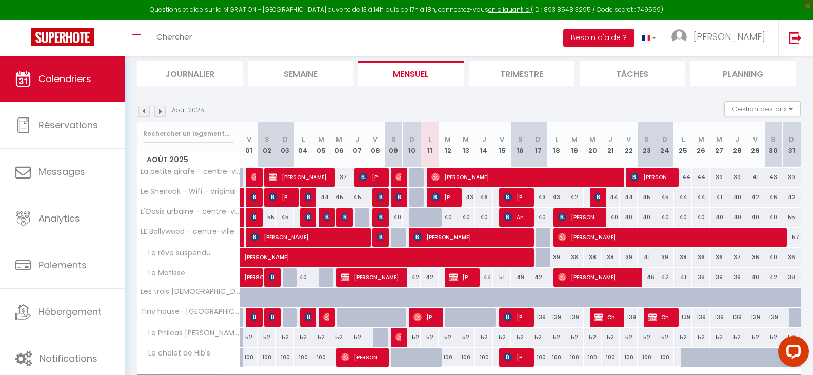
scroll to position [108, 0]
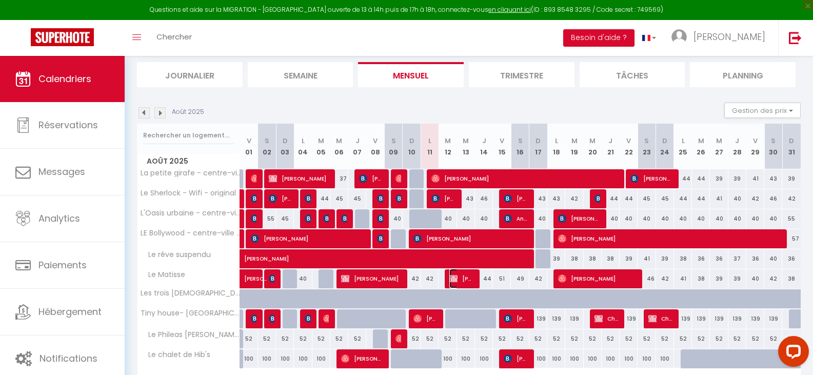
click at [456, 281] on img at bounding box center [454, 279] width 8 height 8
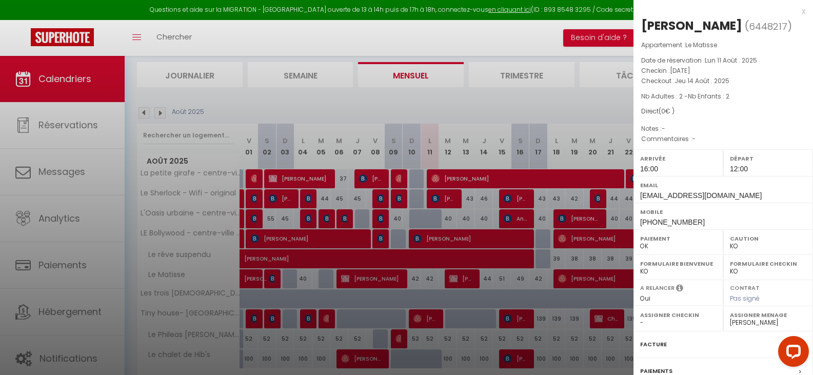
click at [657, 350] on label "Facture" at bounding box center [653, 344] width 27 height 11
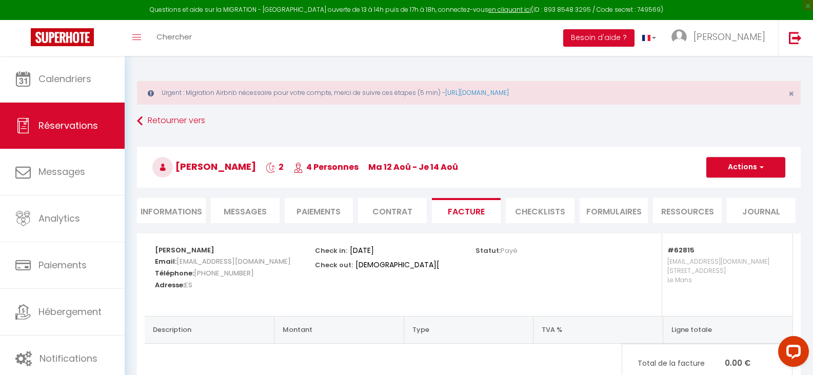
click at [167, 206] on li "Informations" at bounding box center [171, 210] width 69 height 25
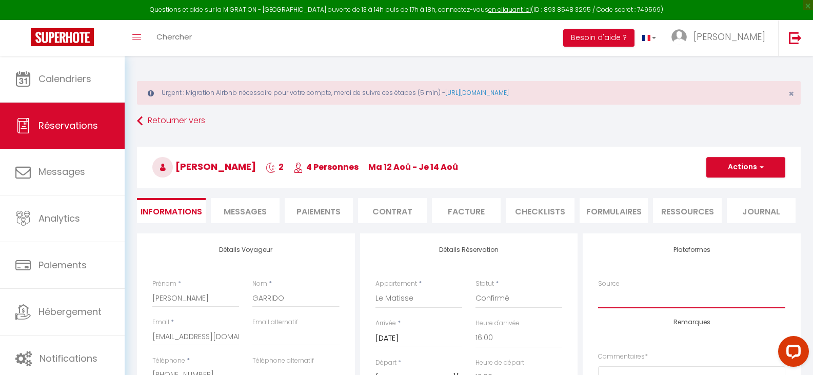
click at [645, 301] on select "Direct Airbnb.com Booking.com Chalet montagne Expedia Gite de France Homeaway H…" at bounding box center [691, 299] width 187 height 20
click at [598, 289] on select "Direct Airbnb.com Booking.com Chalet montagne Expedia Gite de France Homeaway H…" at bounding box center [691, 299] width 187 height 20
click at [735, 163] on button "Actions" at bounding box center [746, 167] width 79 height 21
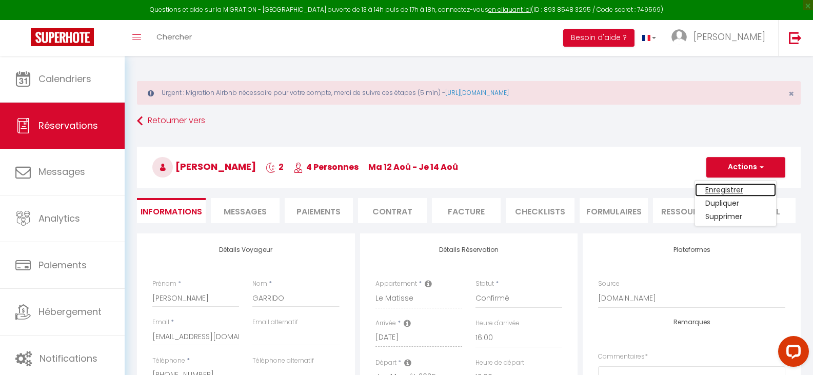
click at [727, 188] on link "Enregistrer" at bounding box center [735, 189] width 81 height 13
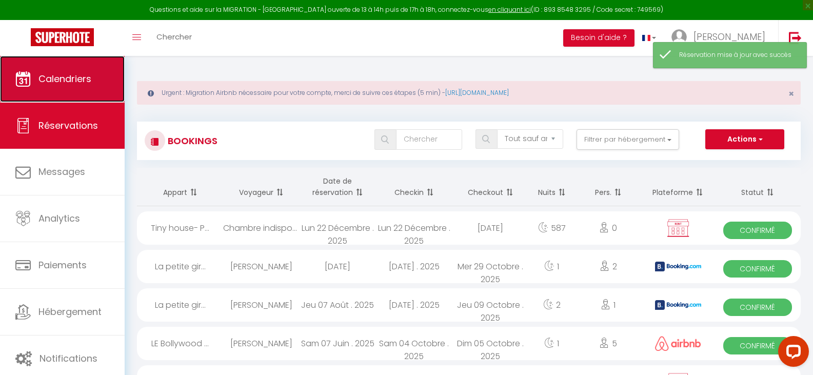
click at [96, 82] on link "Calendriers" at bounding box center [62, 79] width 125 height 46
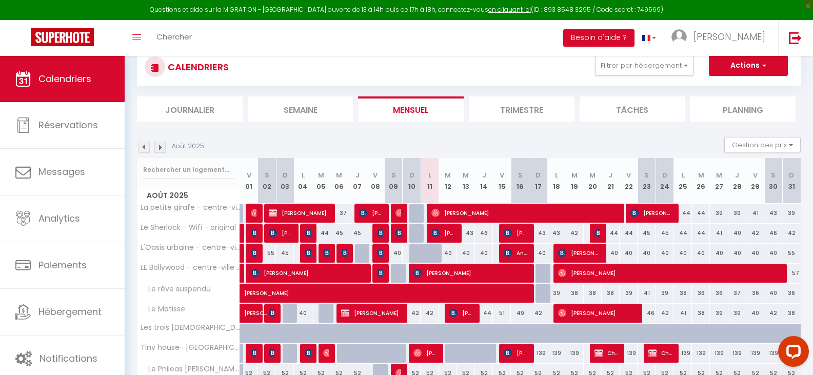
scroll to position [119, 0]
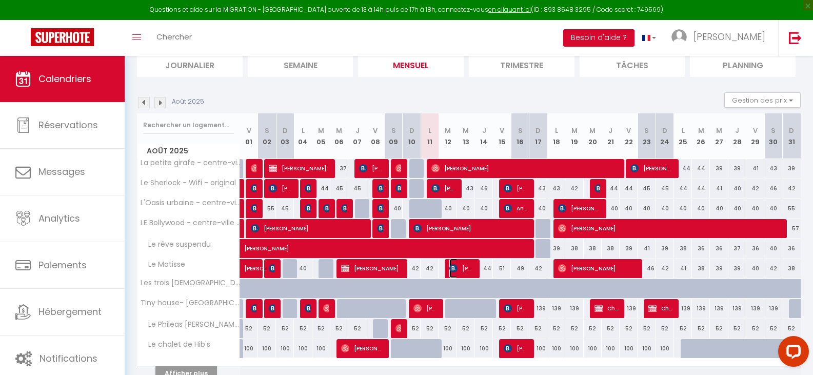
click at [460, 267] on span "Vanessa GARRIDO" at bounding box center [462, 269] width 24 height 20
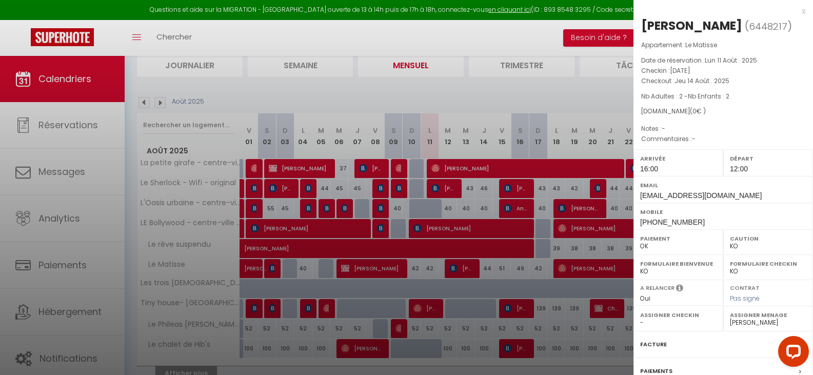
click at [657, 350] on label "Facture" at bounding box center [653, 344] width 27 height 11
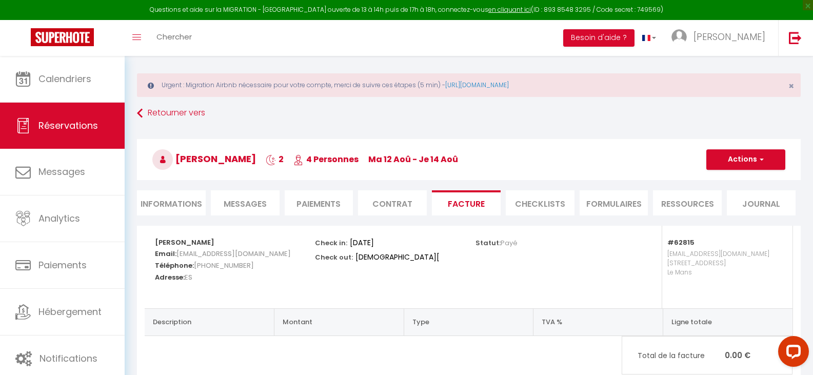
scroll to position [14, 0]
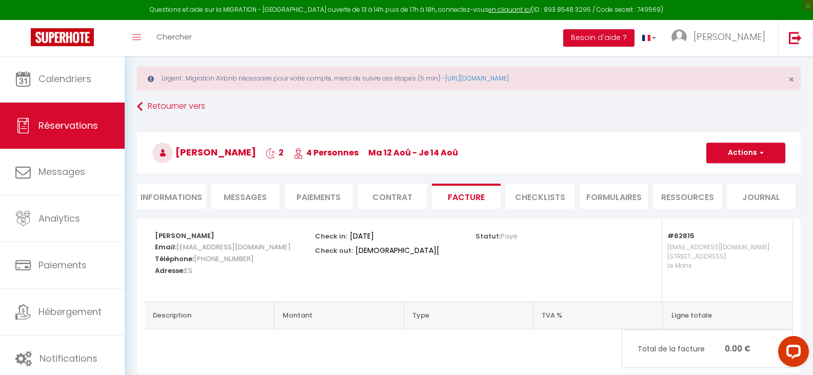
click at [180, 194] on li "Informations" at bounding box center [171, 196] width 69 height 25
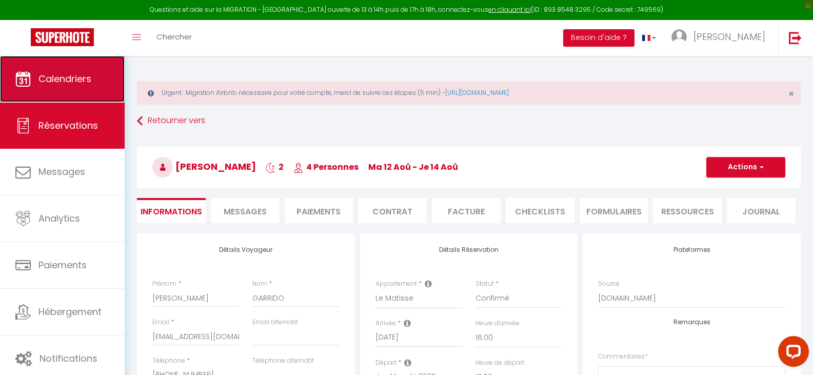
click at [55, 82] on span "Calendriers" at bounding box center [64, 78] width 53 height 13
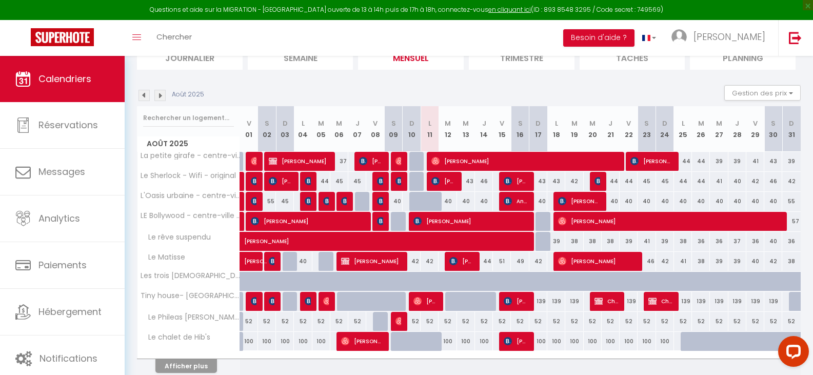
scroll to position [127, 0]
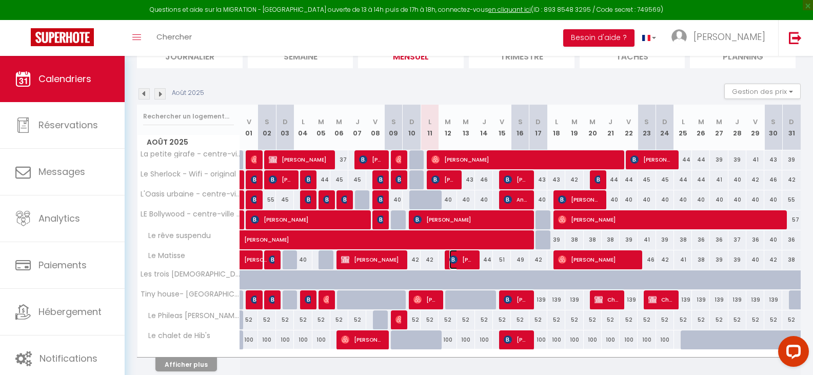
click at [468, 257] on span "Vanessa GARRIDO" at bounding box center [462, 260] width 24 height 20
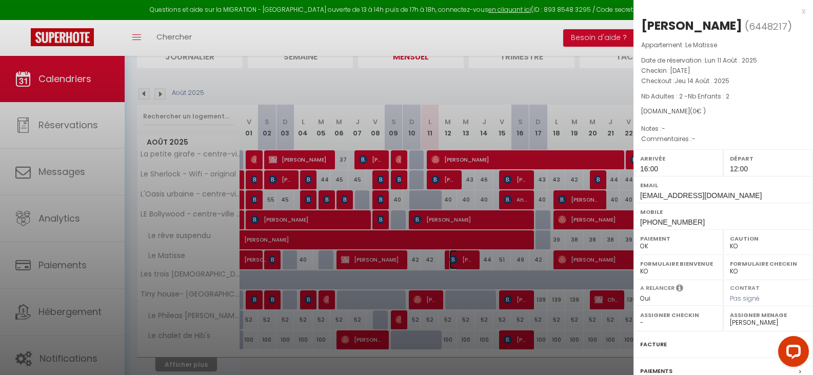
scroll to position [120, 0]
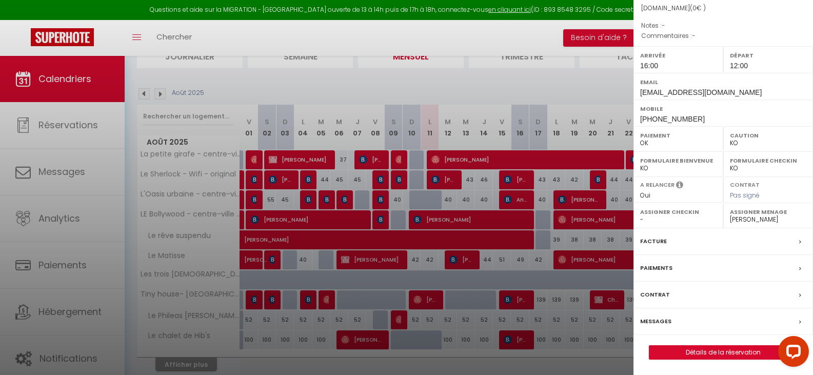
click at [663, 323] on label "Messages" at bounding box center [655, 321] width 31 height 11
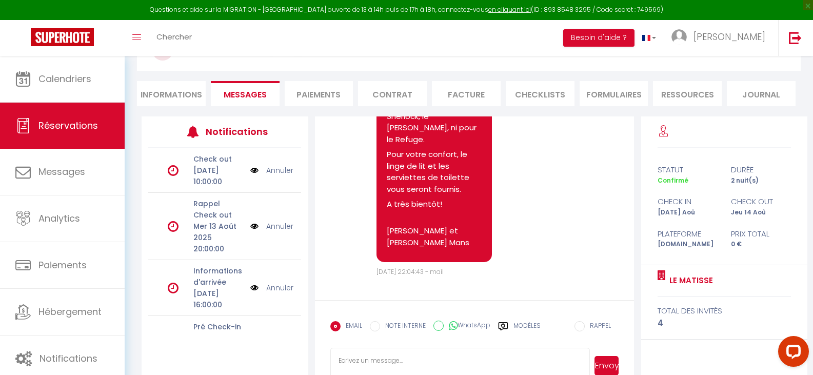
scroll to position [615, 0]
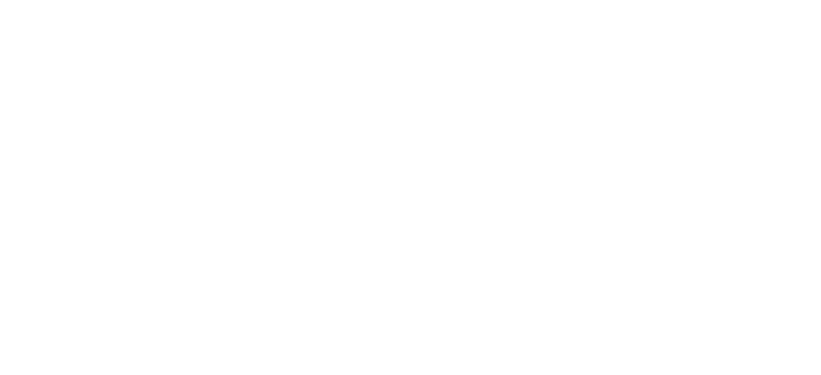
select select
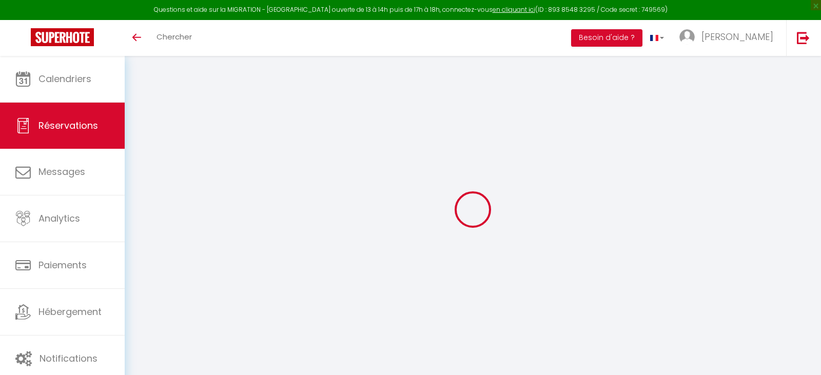
type input "[PERSON_NAME]"
type input "Garrido"
type input "[EMAIL_ADDRESS][DOMAIN_NAME]"
type input "[PHONE_NUMBER]"
select select "ES"
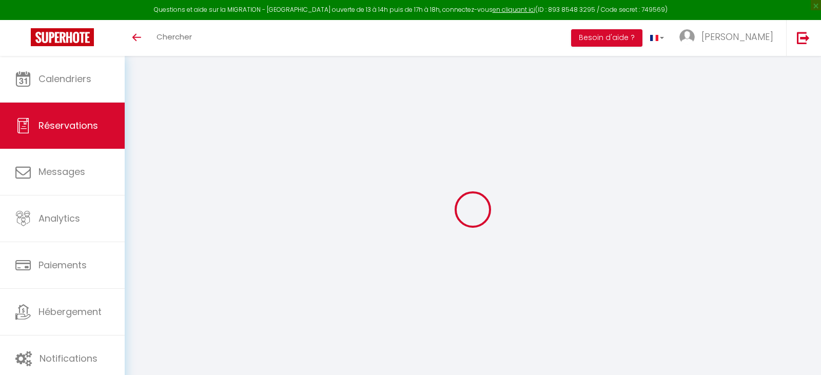
type input "23.21"
select select "62812"
select select "3"
select select
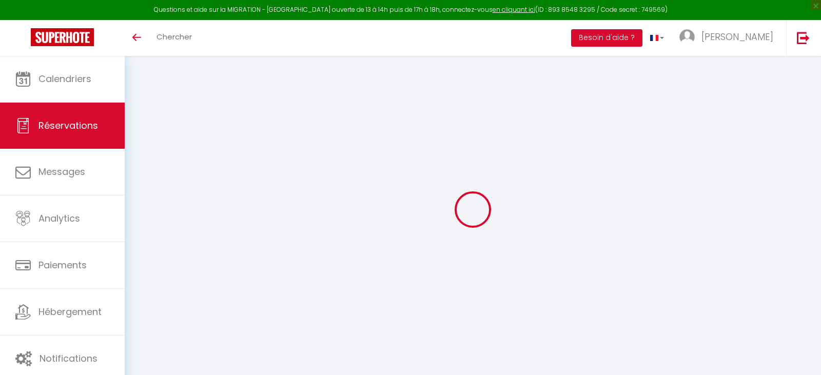
type input "2"
select select "12"
select select
select select "2"
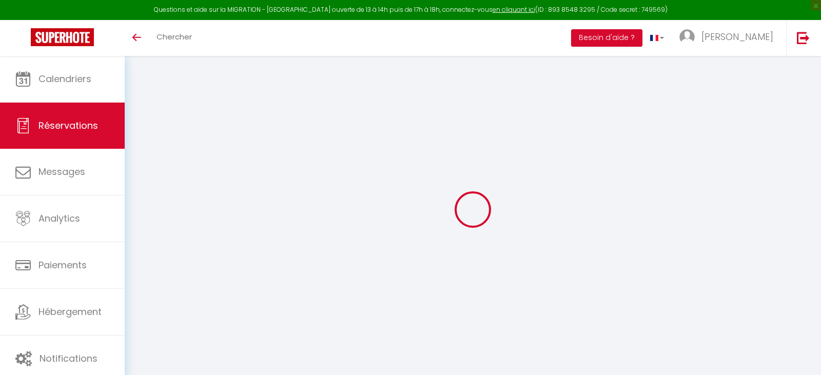
type input "0"
select select
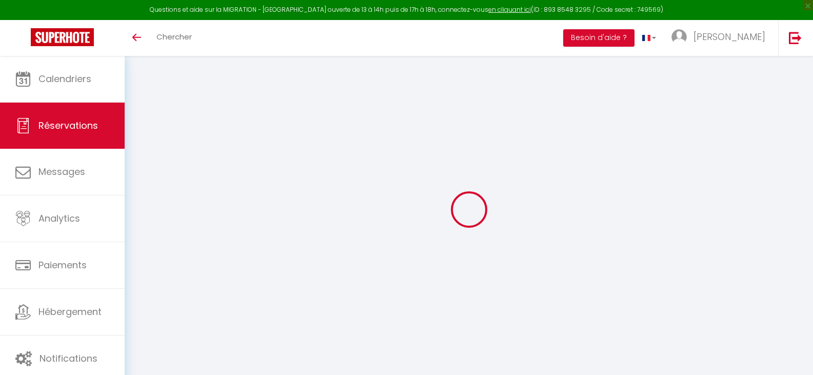
select select "14"
select select
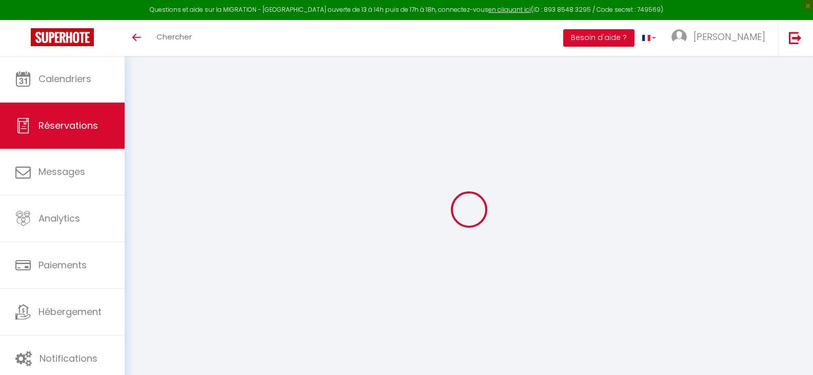
type textarea "** THIS RESERVATION HAS BEEN PRE-PAID ** BOOKING NOTE : Payment charge is EUR 1…"
select select
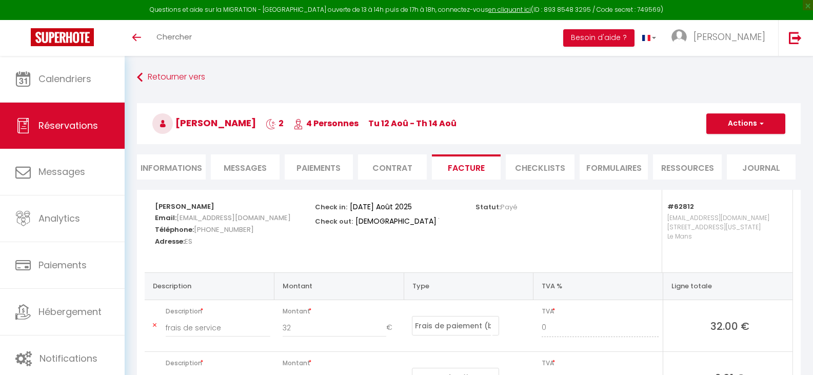
click at [165, 167] on li "Informations" at bounding box center [171, 166] width 69 height 25
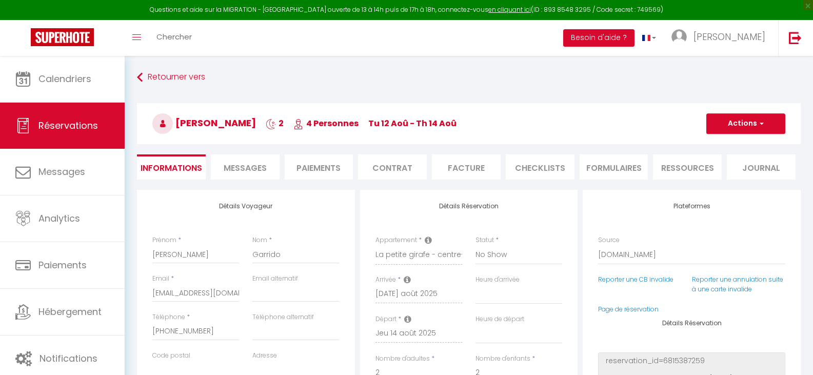
select select
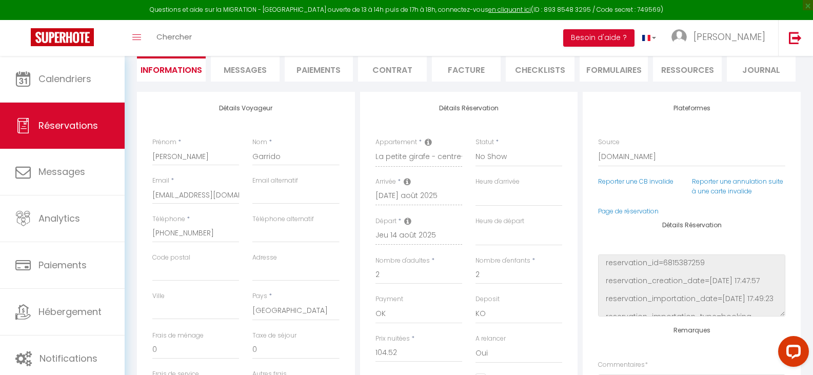
scroll to position [106, 0]
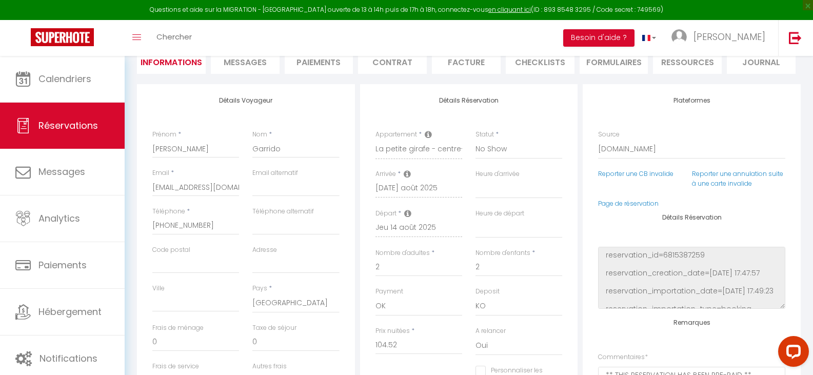
drag, startPoint x: 152, startPoint y: 186, endPoint x: 183, endPoint y: 187, distance: 31.3
click at [183, 187] on div "Email * vgarri.133515@guest.booking.com" at bounding box center [196, 187] width 100 height 38
drag, startPoint x: 153, startPoint y: 187, endPoint x: 257, endPoint y: 185, distance: 103.2
click at [257, 185] on div "Email * vgarri.133515@guest.booking.com Email alternatif" at bounding box center [246, 187] width 201 height 38
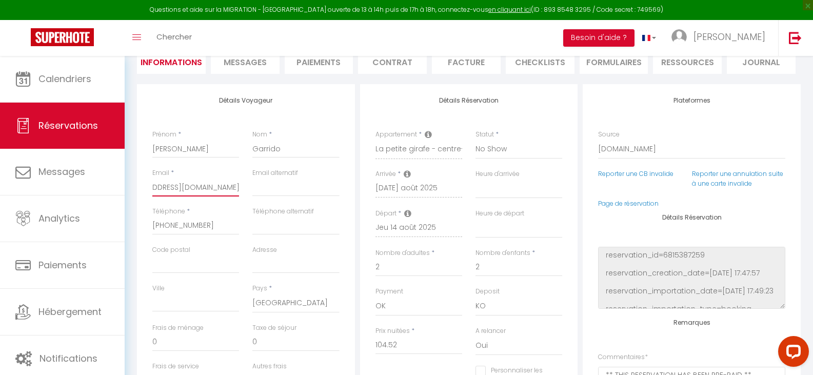
scroll to position [0, 0]
drag, startPoint x: 211, startPoint y: 228, endPoint x: 142, endPoint y: 224, distance: 69.4
click at [142, 224] on div "Détails Voyageur Prénom * Vanessa Nom * Garrido Email * vgarri.133515@guest.boo…" at bounding box center [246, 267] width 218 height 367
